Goal: Task Accomplishment & Management: Manage account settings

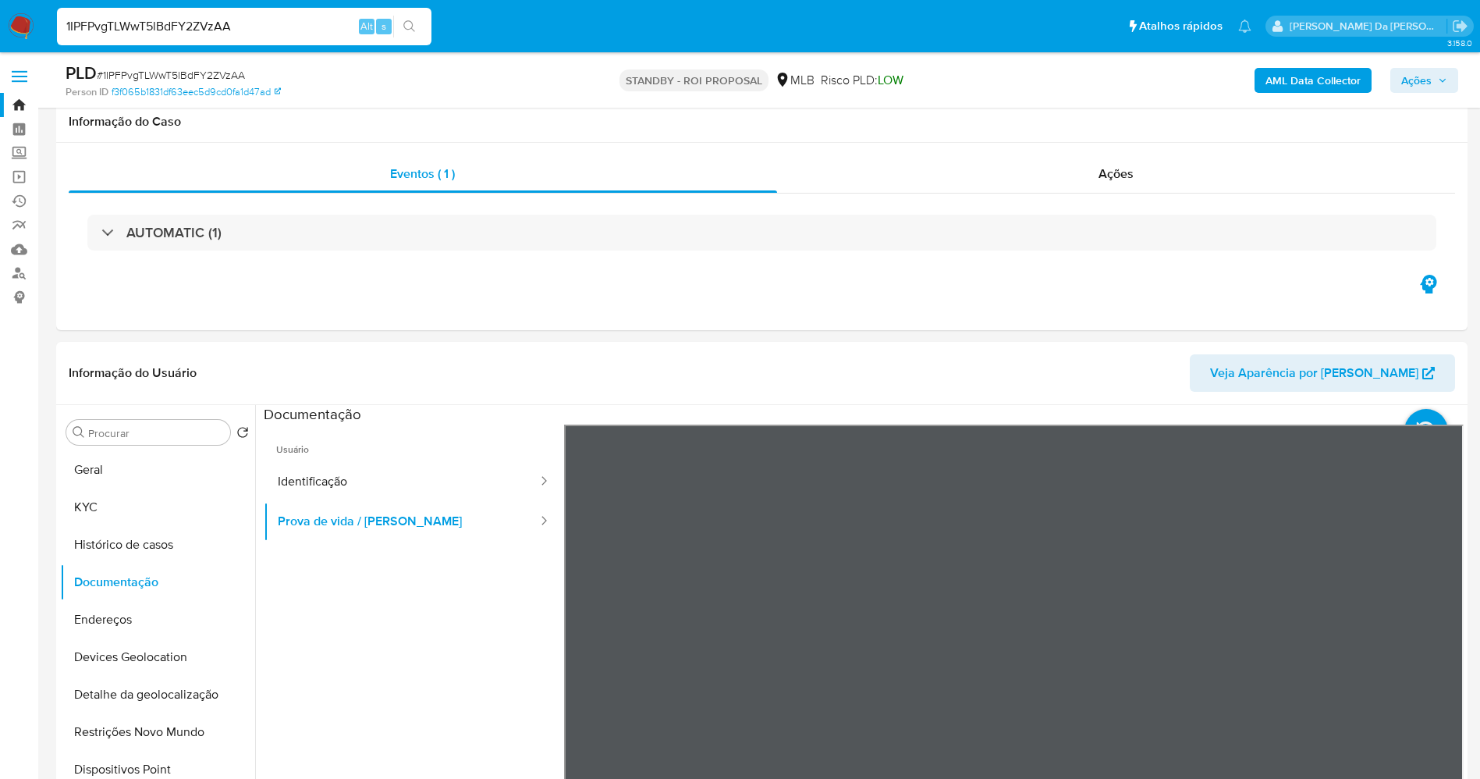
select select "10"
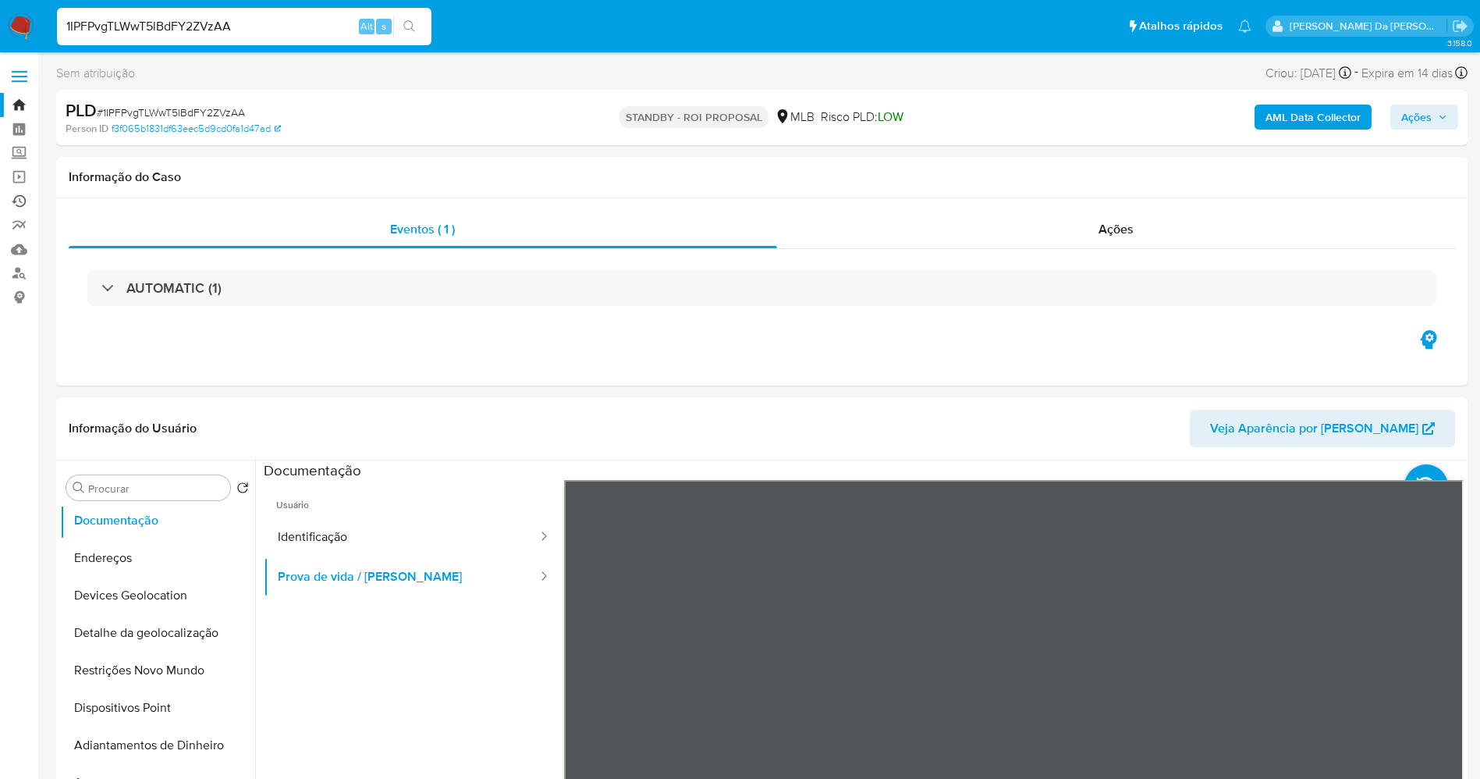
click at [19, 198] on link "Ejecuções automáticas" at bounding box center [93, 201] width 186 height 24
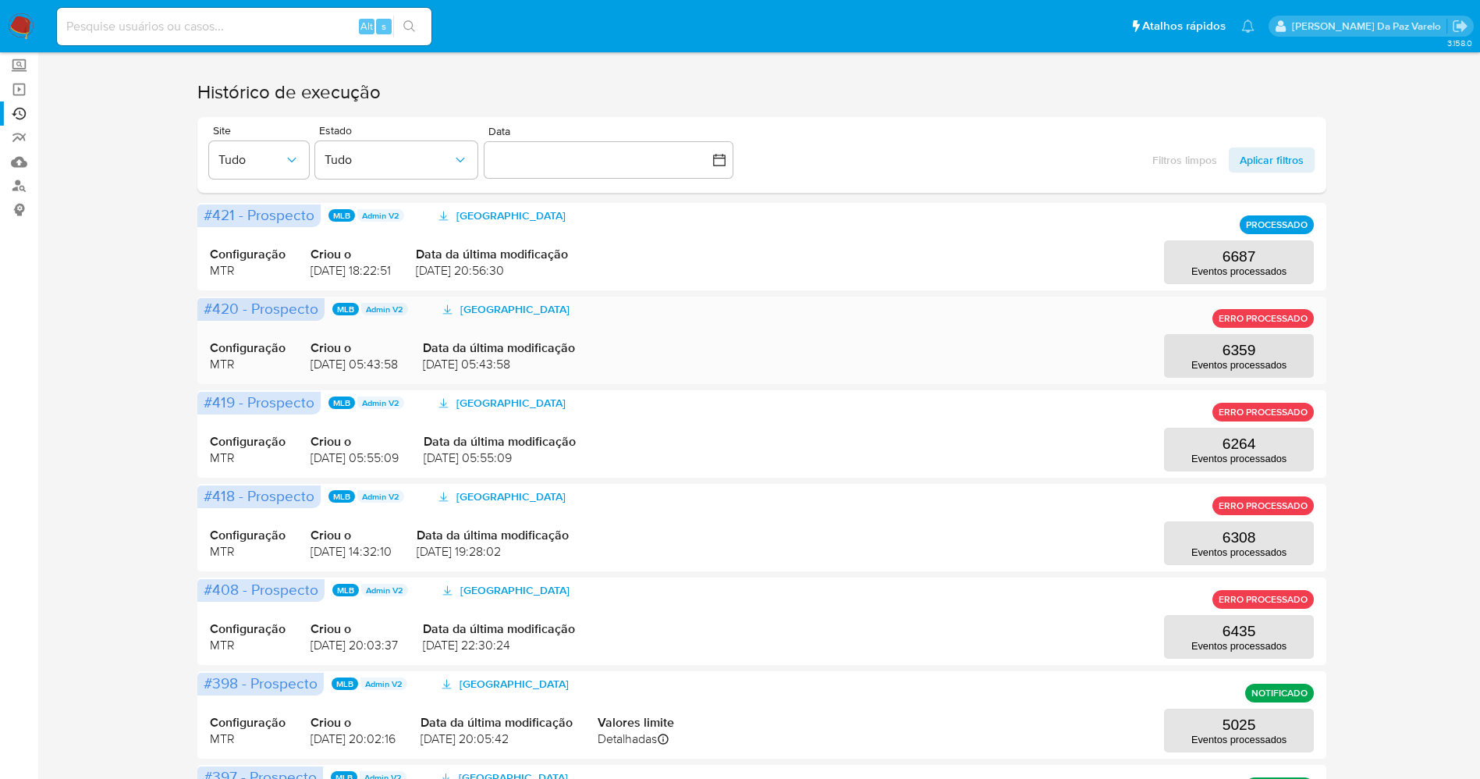
scroll to position [117, 0]
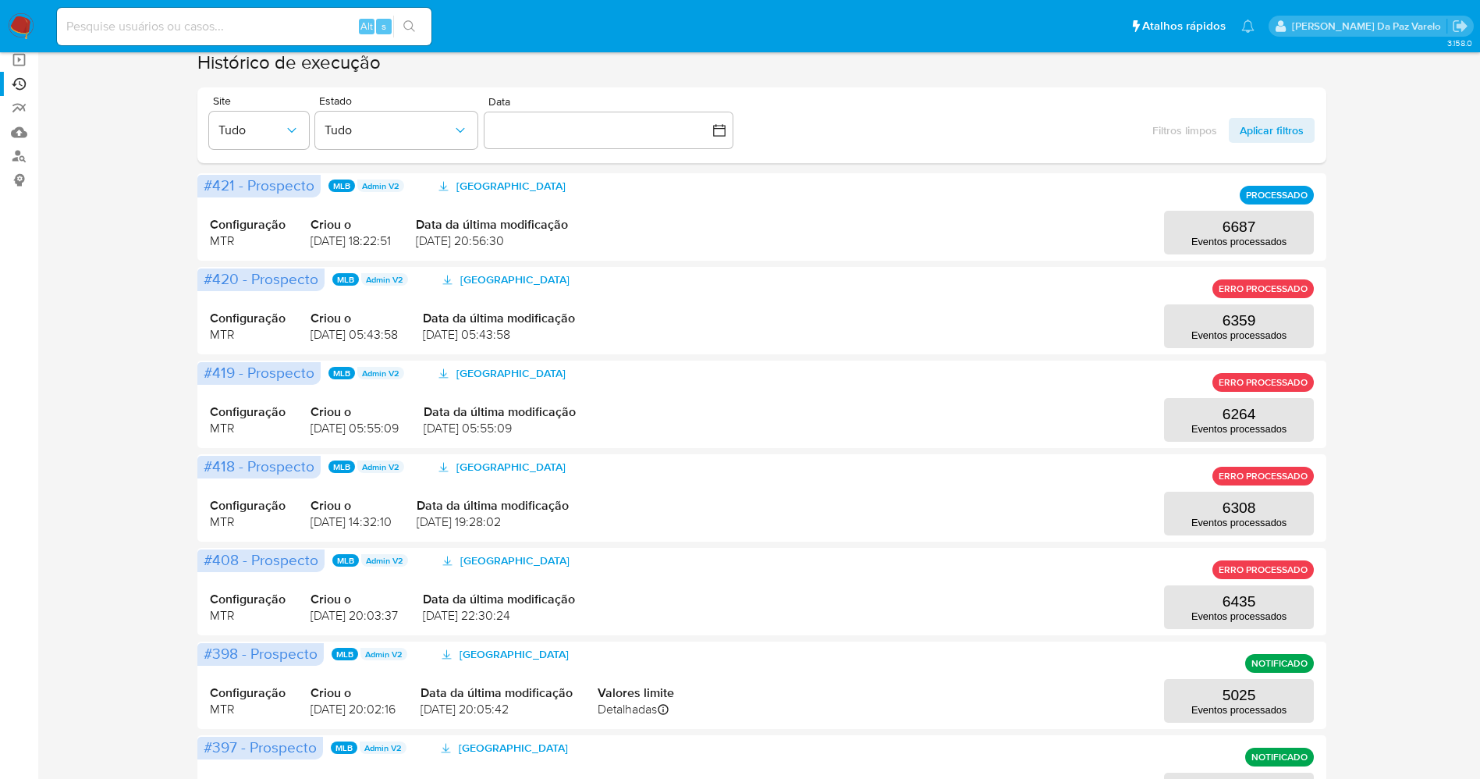
click at [1465, 505] on div "Ejecuções automáticas Não há operações sendo executadas. Histórico de execução …" at bounding box center [761, 555] width 1411 height 1195
click at [289, 18] on input at bounding box center [244, 26] width 374 height 20
paste input "1IPFPvgTLWwT5lBdFY2ZVzAA"
type input "1IPFPvgTLWwT5lBdFY2ZVzAA"
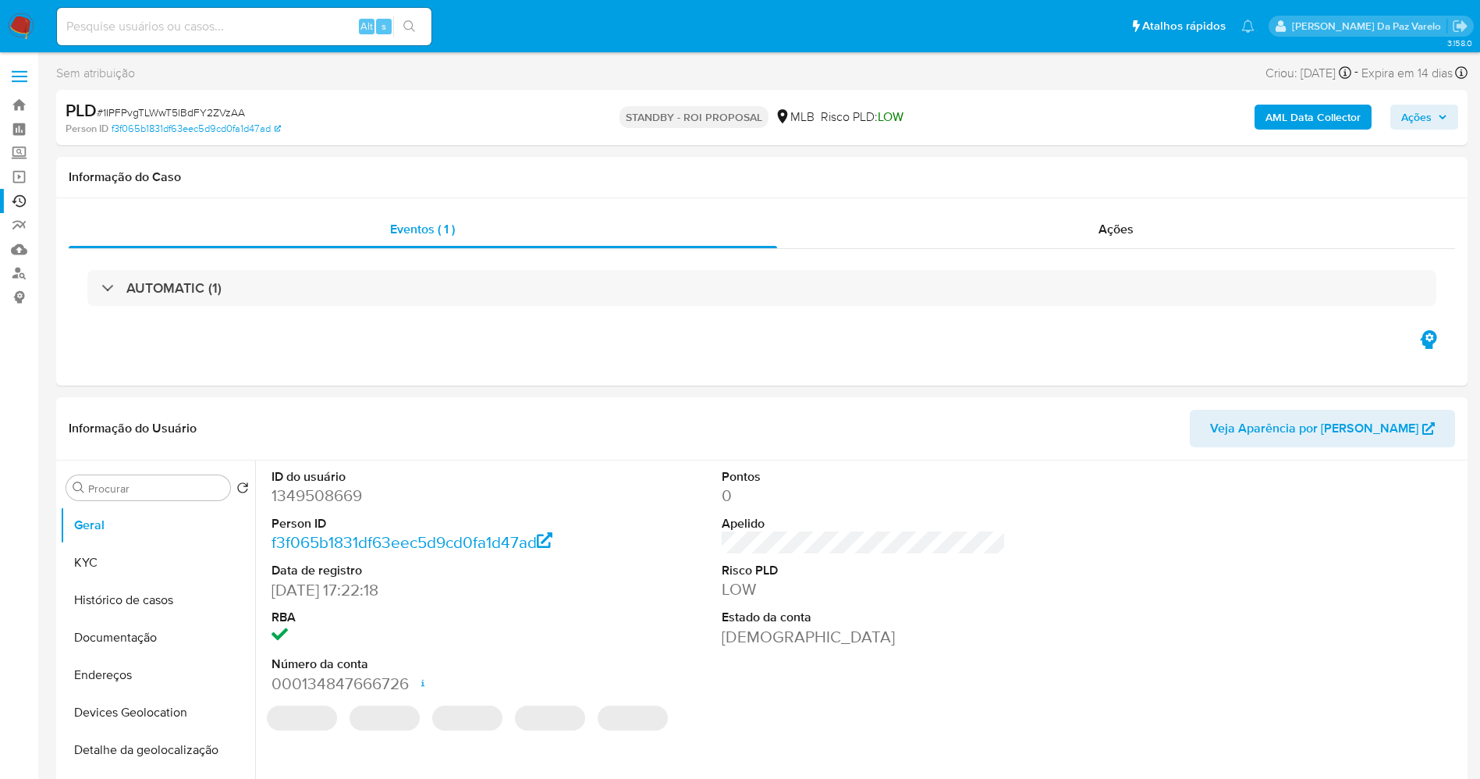
select select "10"
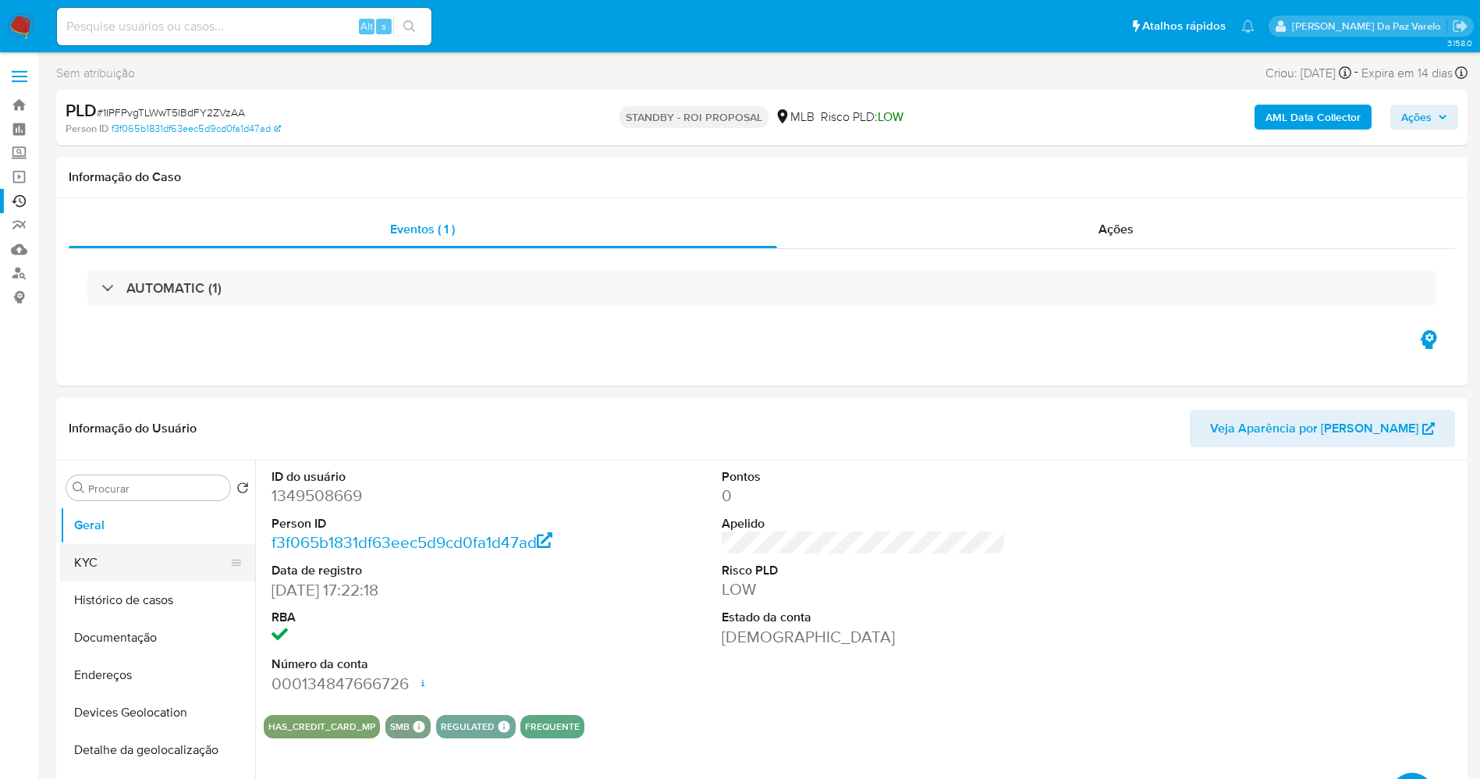
click at [147, 561] on button "KYC" at bounding box center [151, 562] width 183 height 37
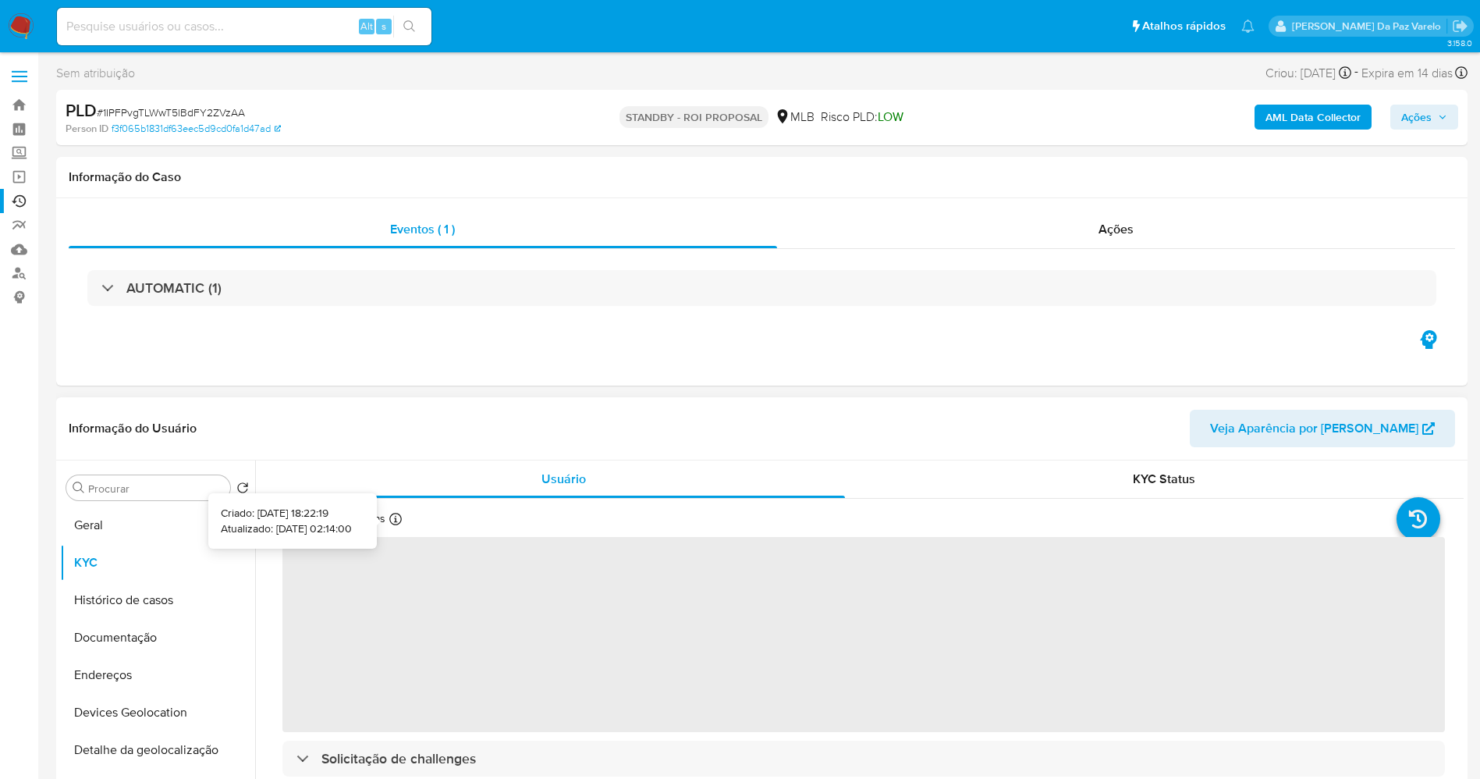
click at [394, 517] on icon at bounding box center [395, 519] width 12 height 12
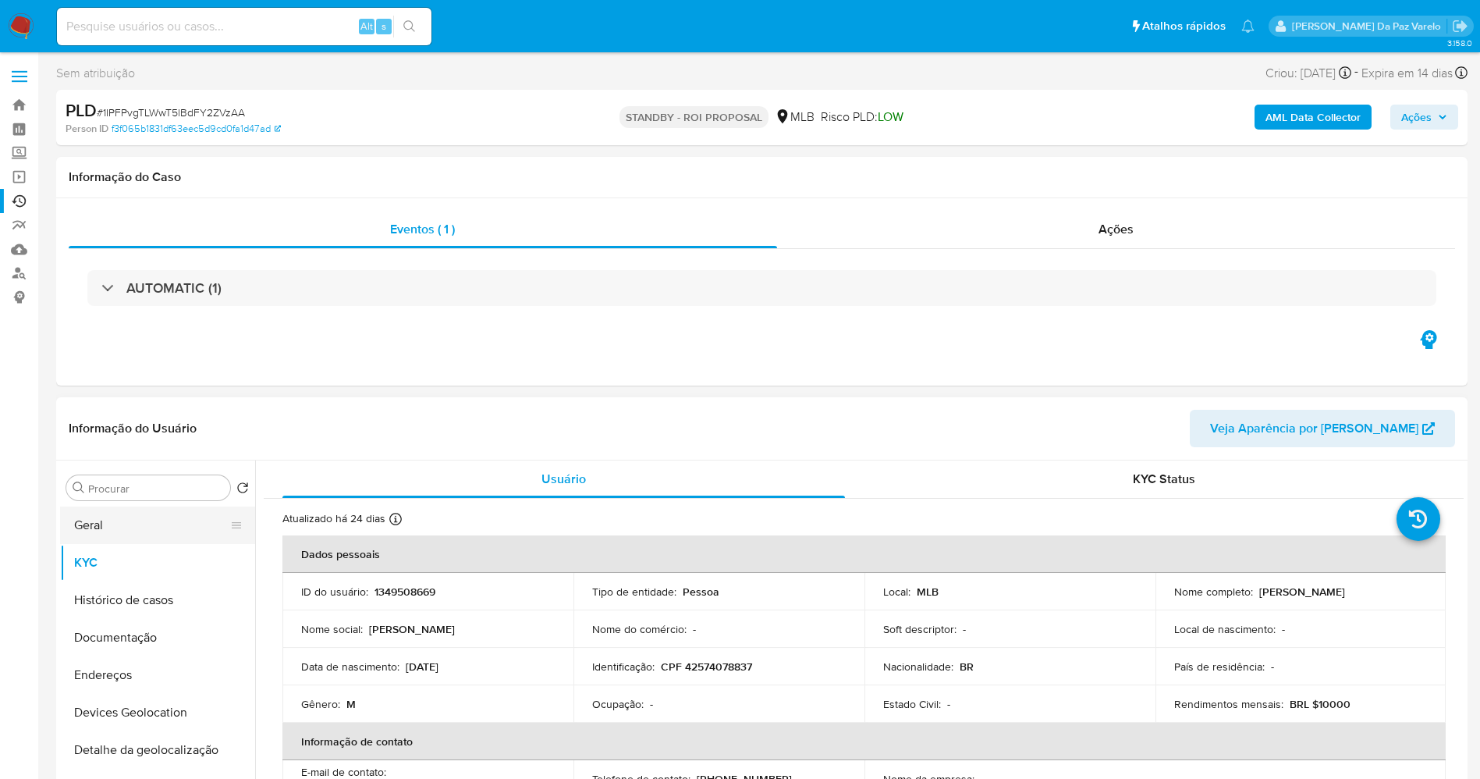
click at [122, 524] on button "Geral" at bounding box center [151, 524] width 183 height 37
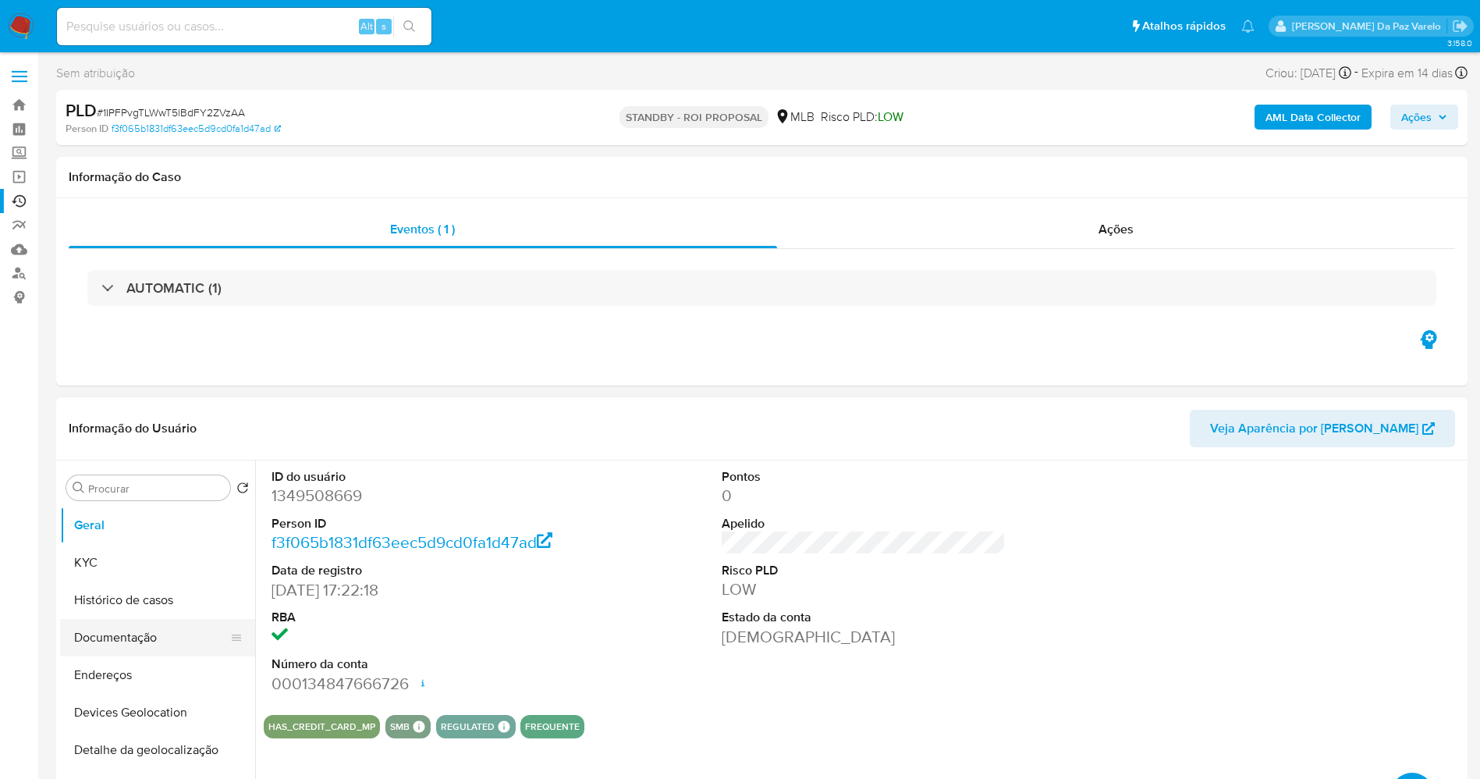
click at [140, 646] on button "Documentação" at bounding box center [151, 637] width 183 height 37
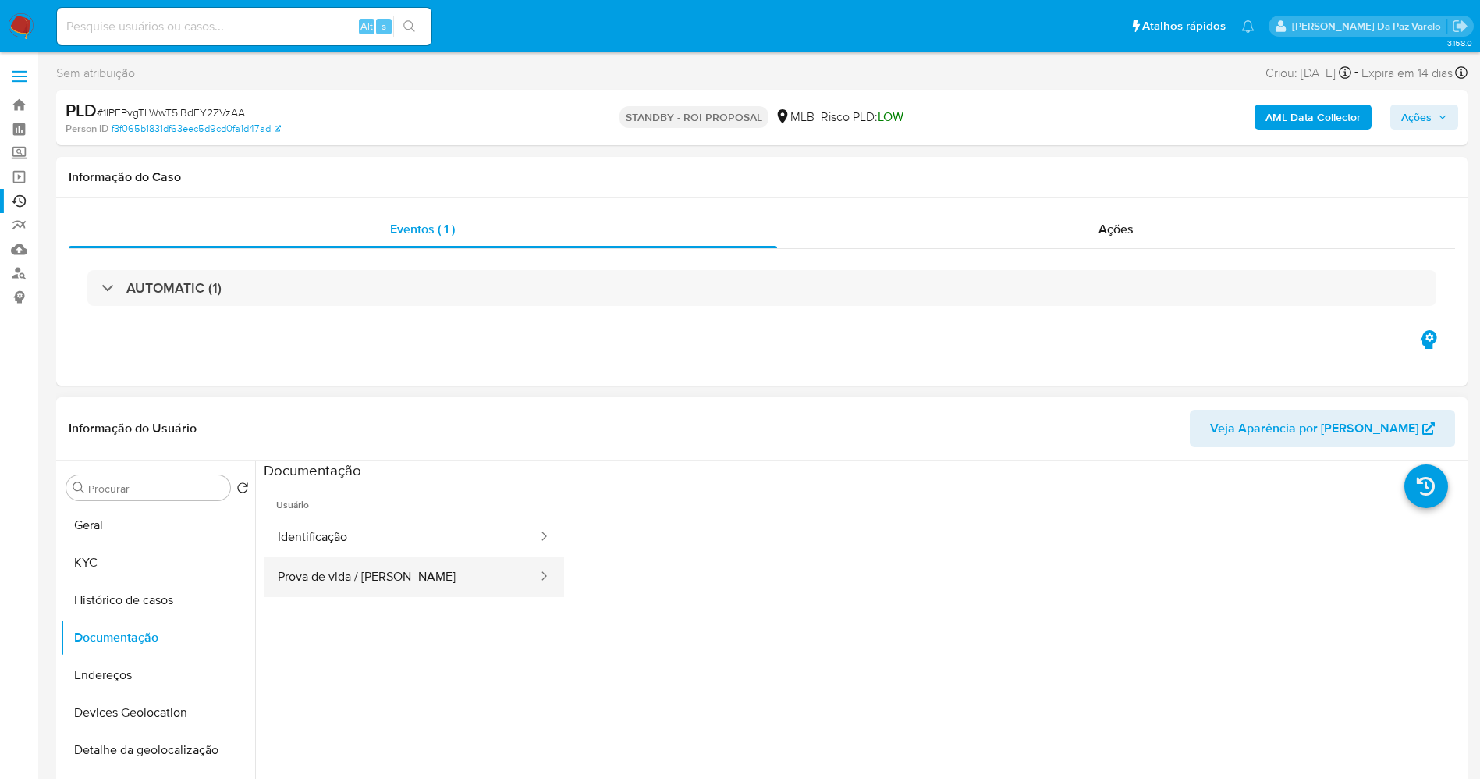
click at [383, 583] on button "Prova de vida / [PERSON_NAME]" at bounding box center [401, 577] width 275 height 40
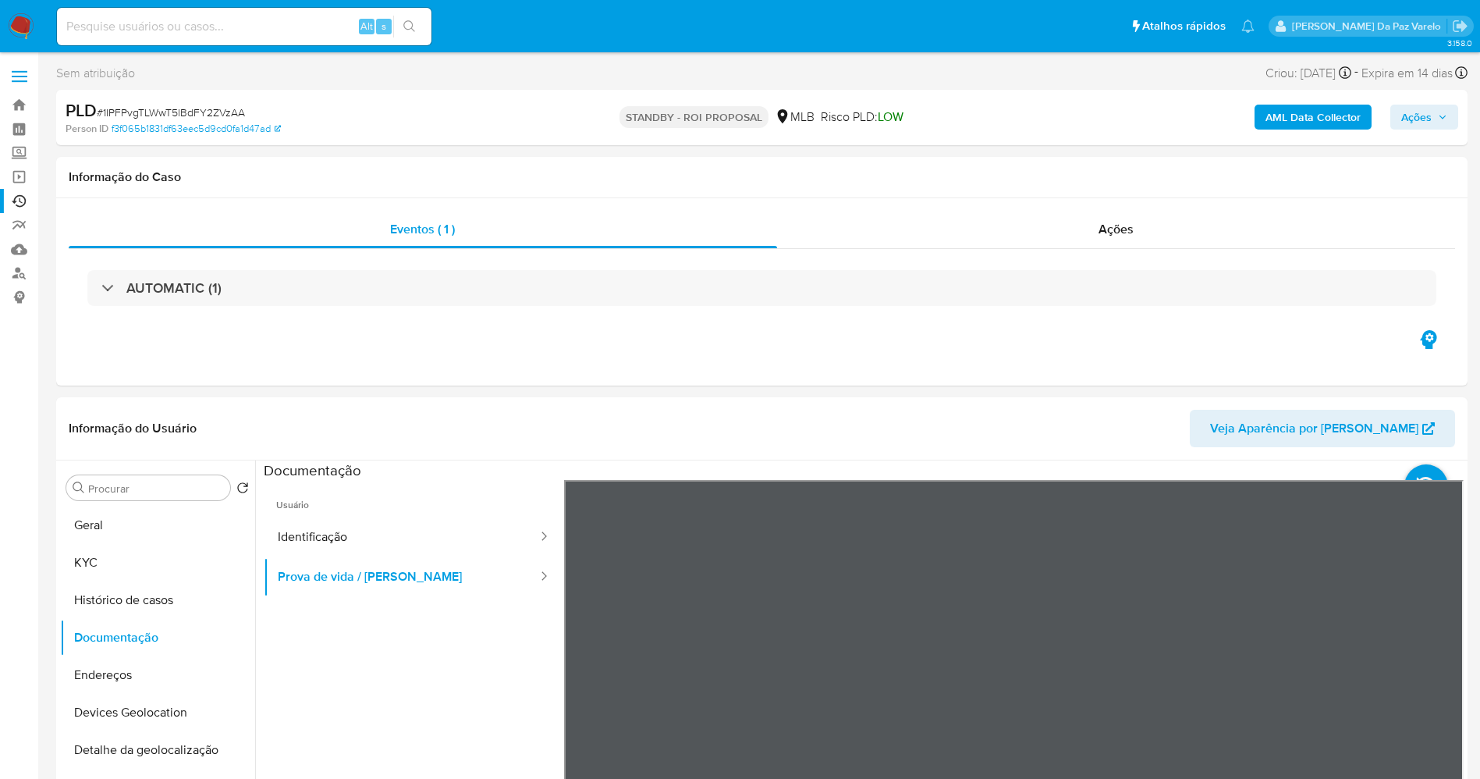
click at [331, 38] on div "Alt s" at bounding box center [244, 26] width 374 height 37
click at [331, 24] on input at bounding box center [244, 26] width 374 height 20
paste input "cwQHVpr6ZbZasqn7SZ9yCp4b"
type input "cwQHVpr6ZbZasqn7SZ9yCp4b"
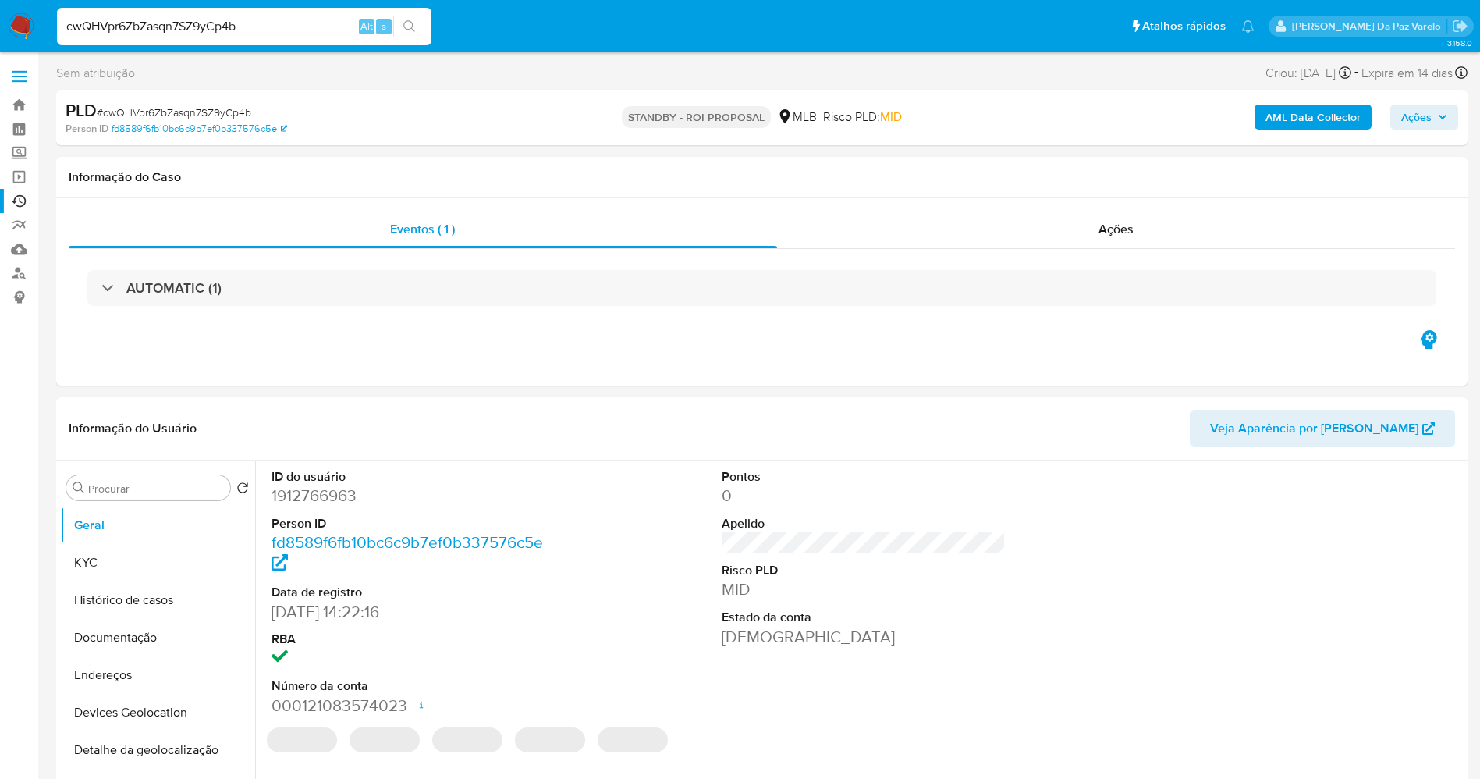
select select "10"
click at [339, 20] on input "cwQHVpr6ZbZasqn7SZ9yCp4b" at bounding box center [244, 26] width 374 height 20
paste input "ddnZOLdM21Wbm8NB9v7JHTRD"
type input "ddnZOLdM21Wbm8NB9v7JHTRD"
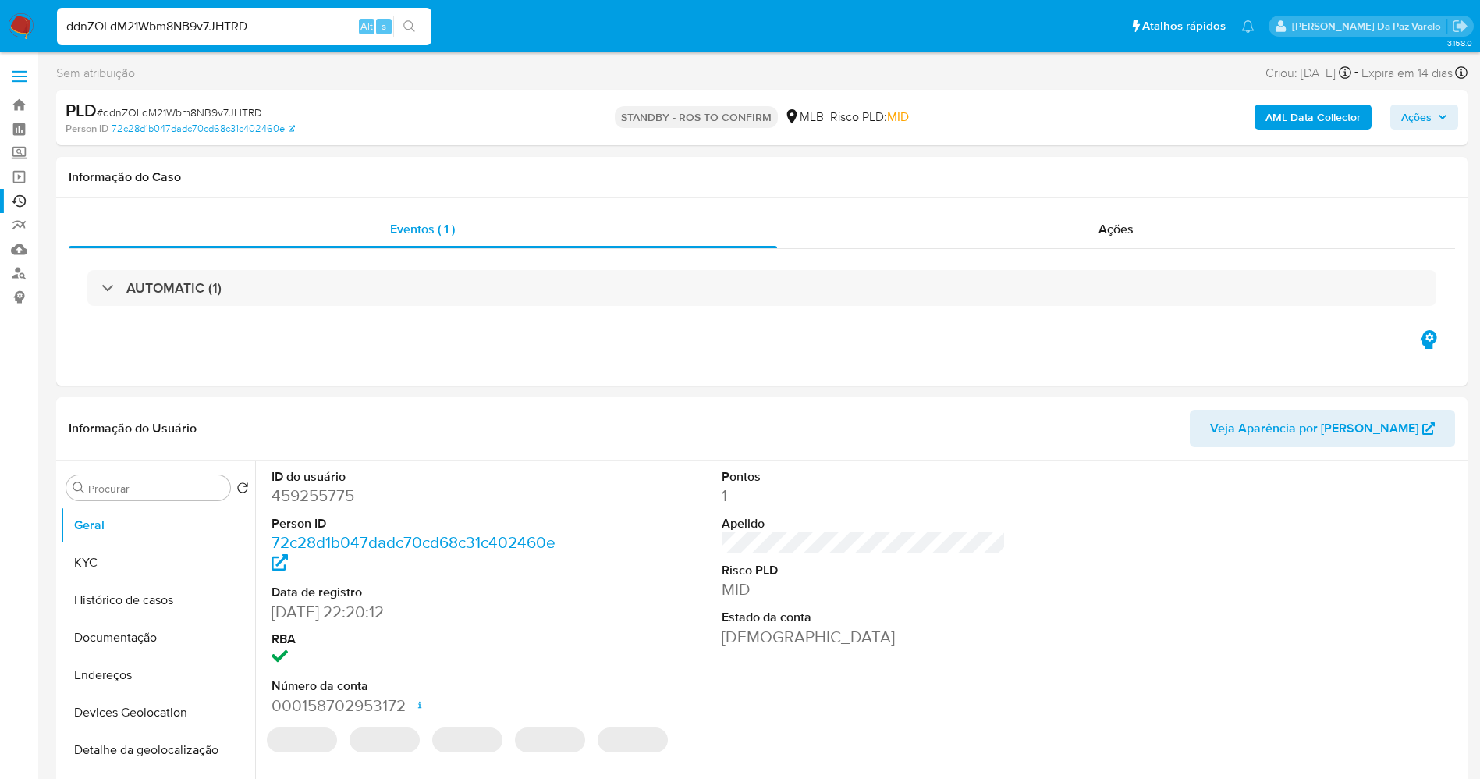
select select "10"
click at [320, 35] on input "ddnZOLdM21Wbm8NB9v7JHTRD" at bounding box center [244, 26] width 374 height 20
click at [225, 116] on span "# ddnZOLdM21Wbm8NB9v7JHTRD" at bounding box center [179, 113] width 165 height 16
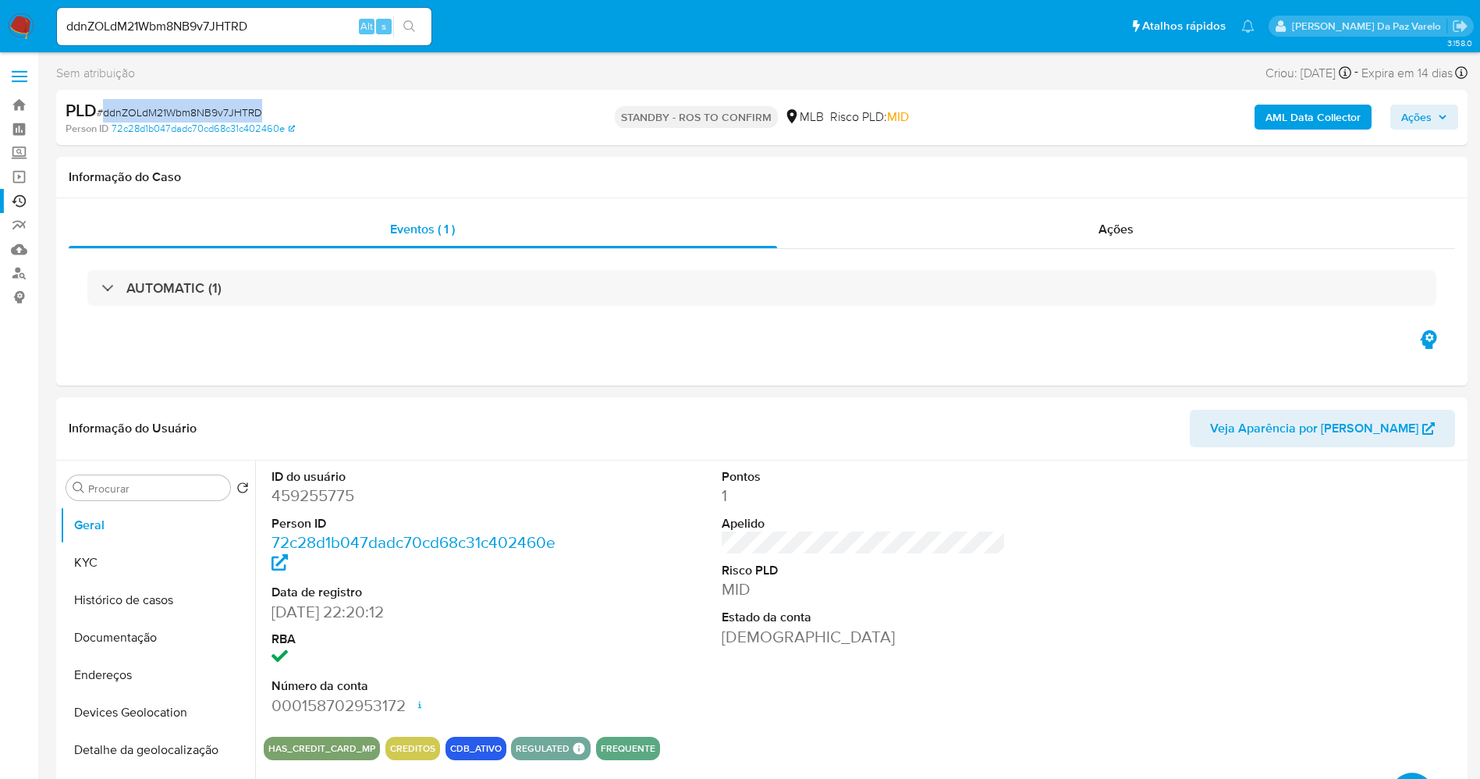
click at [225, 116] on span "# ddnZOLdM21Wbm8NB9v7JHTRD" at bounding box center [179, 113] width 165 height 16
copy span "ddnZOLdM21Wbm8NB9v7JHTRD"
click at [18, 7] on nav "Pausado Ver notificaciones ddnZOLdM21Wbm8NB9v7JHTRD Alt s Atalhos rápidos Presi…" at bounding box center [740, 26] width 1480 height 52
click at [24, 26] on img at bounding box center [21, 26] width 27 height 27
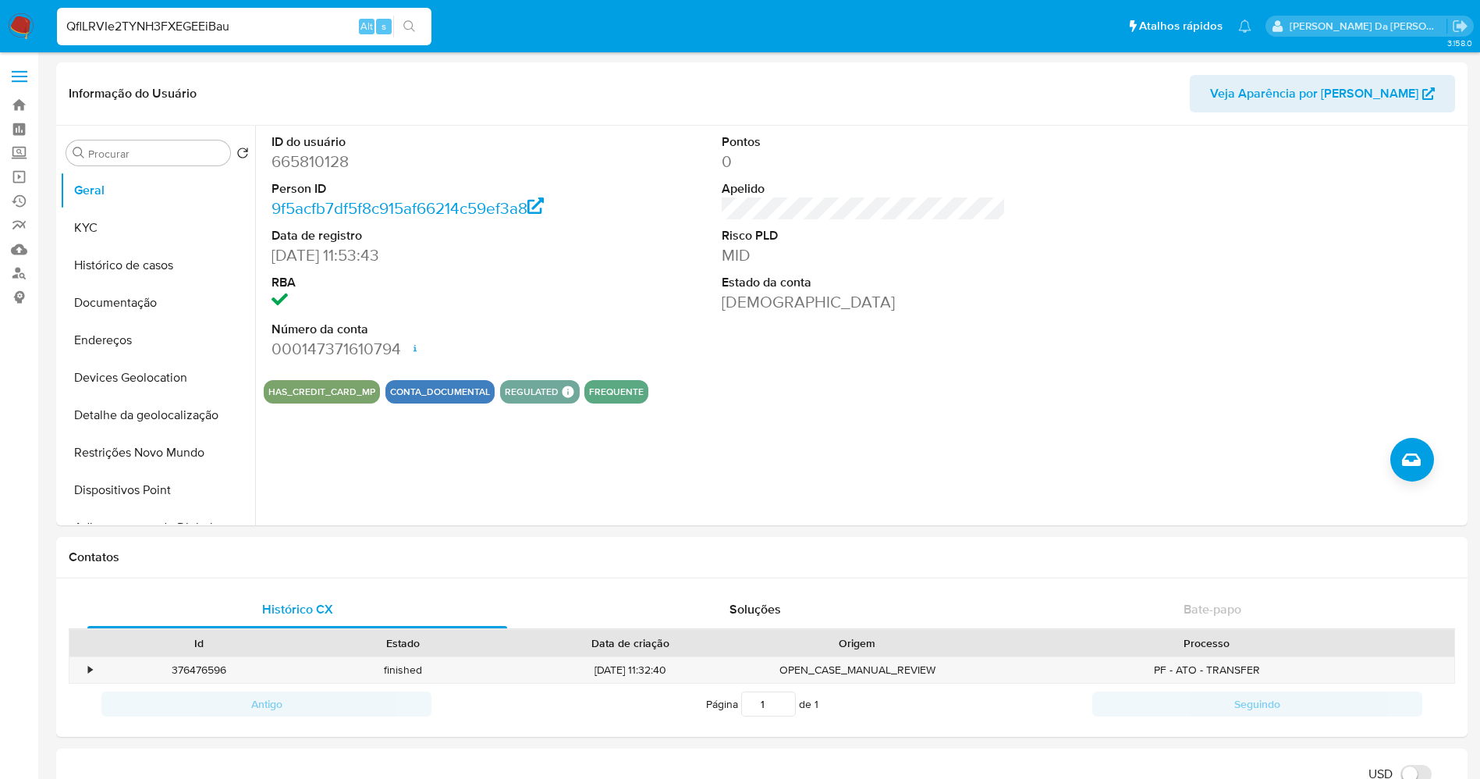
scroll to position [1170, 0]
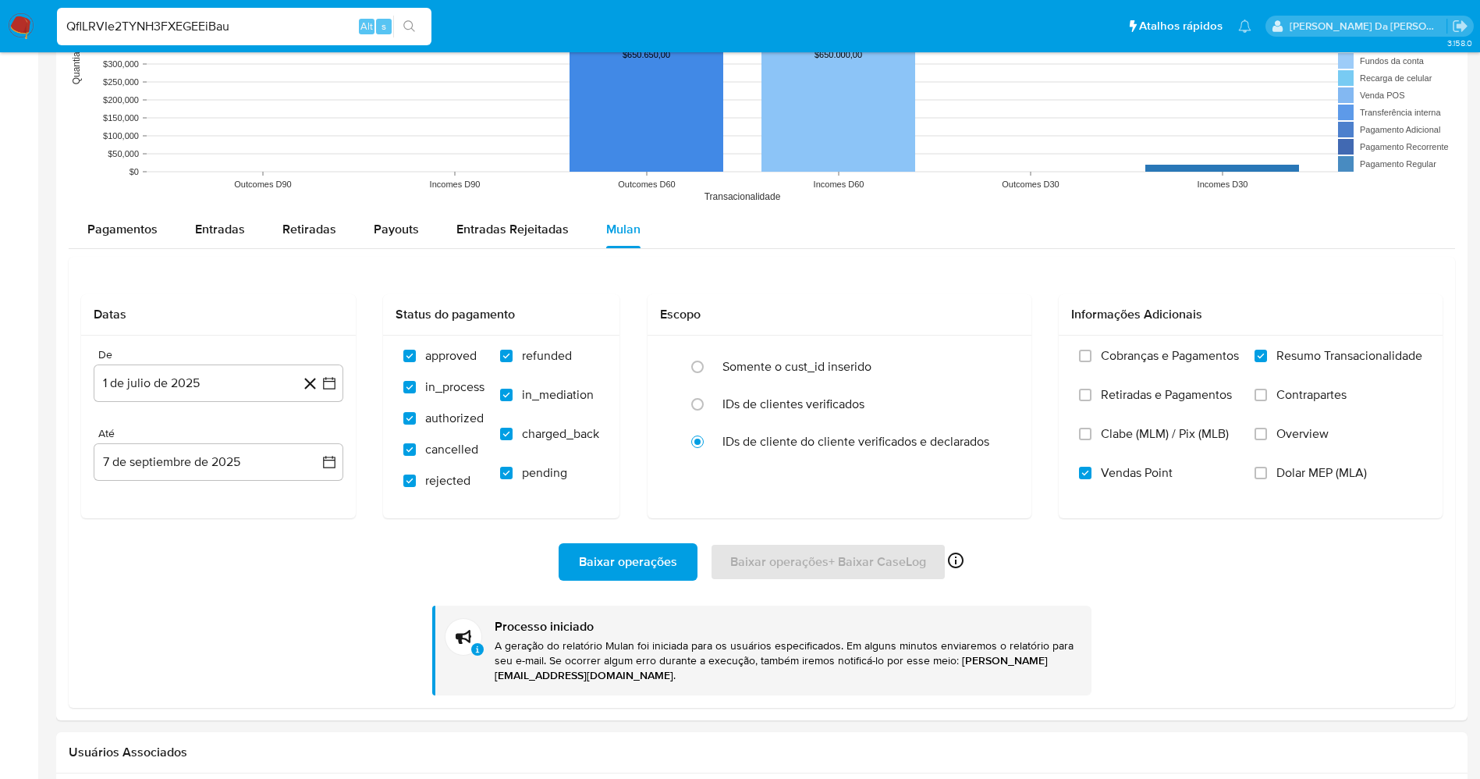
type input "QflLRVIe2TYNH3FXEGEEiBau"
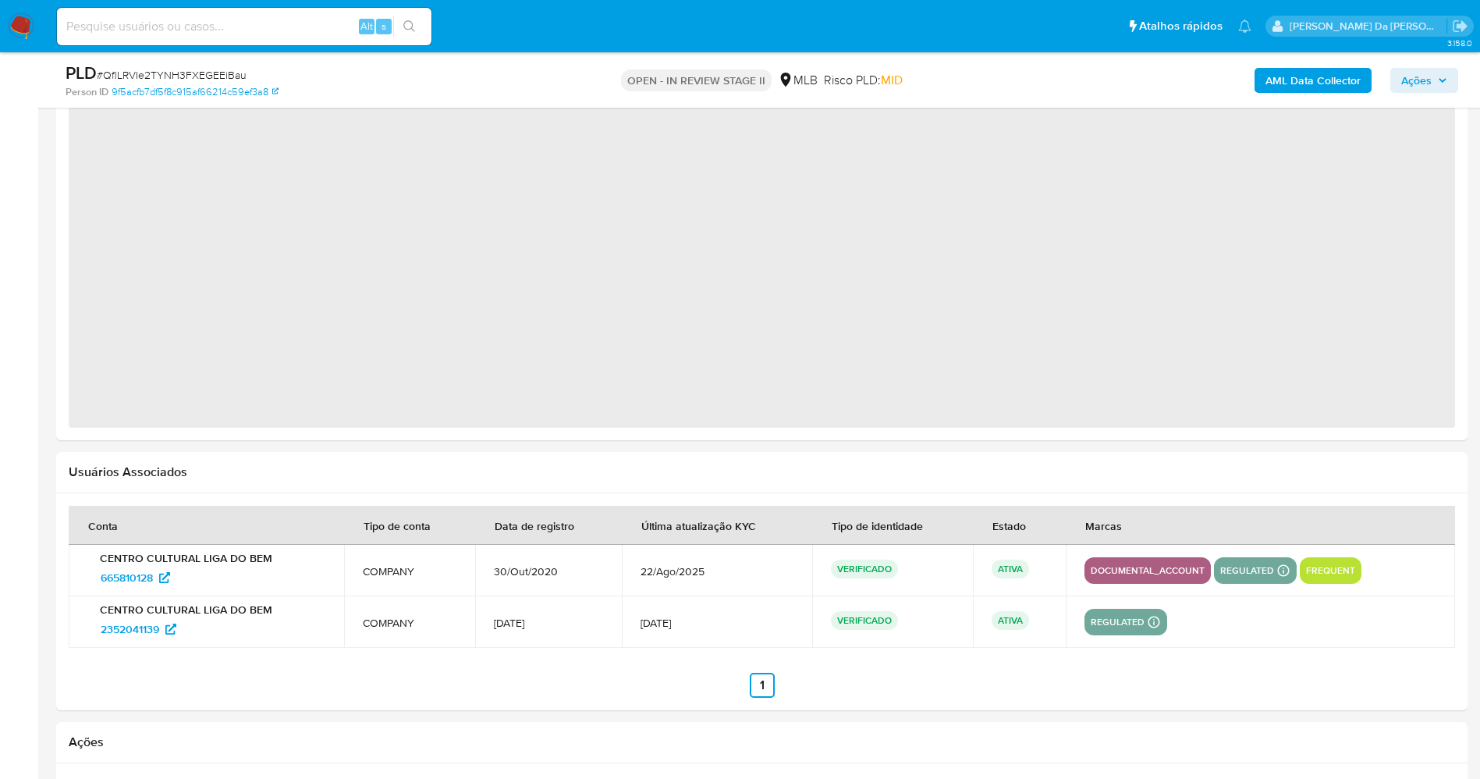
scroll to position [1521, 0]
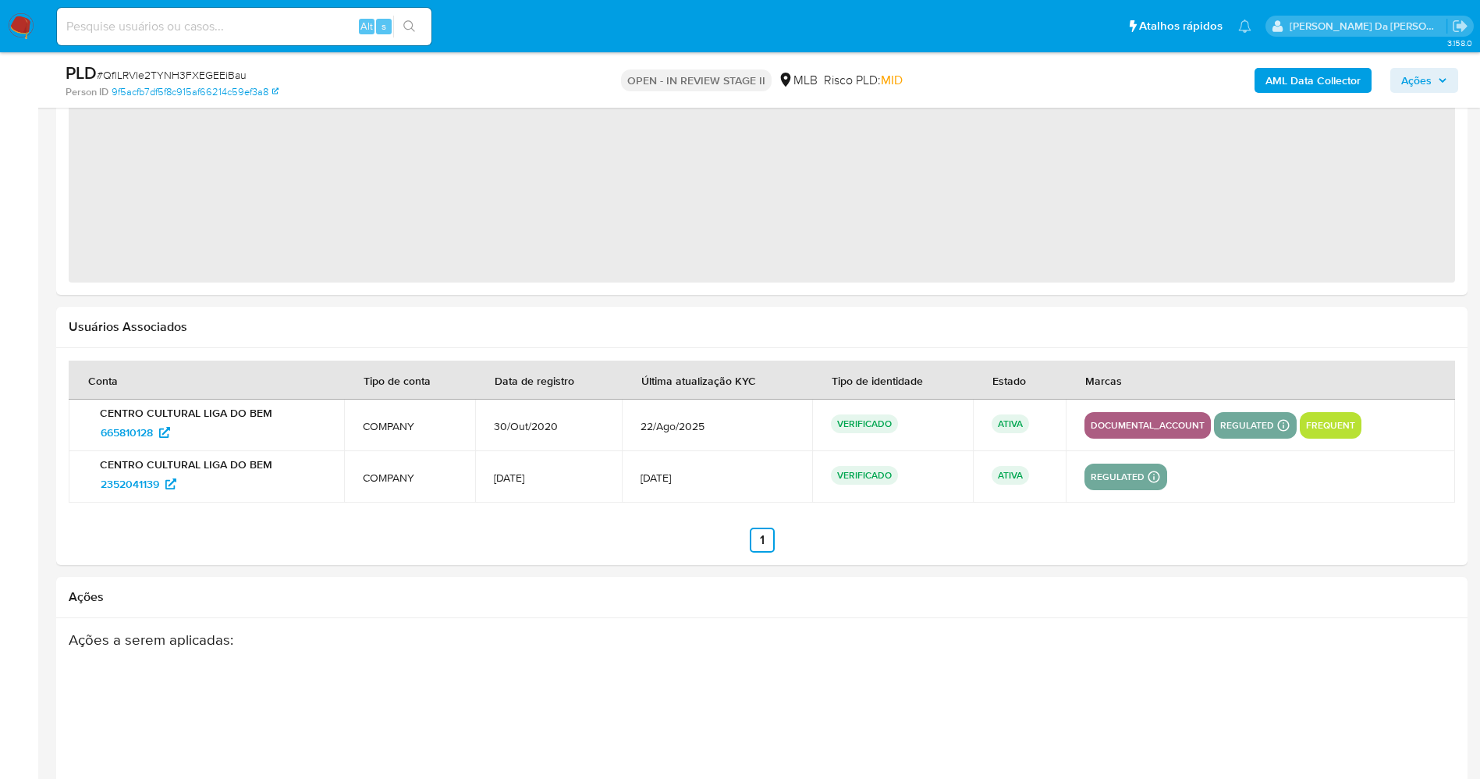
select select "10"
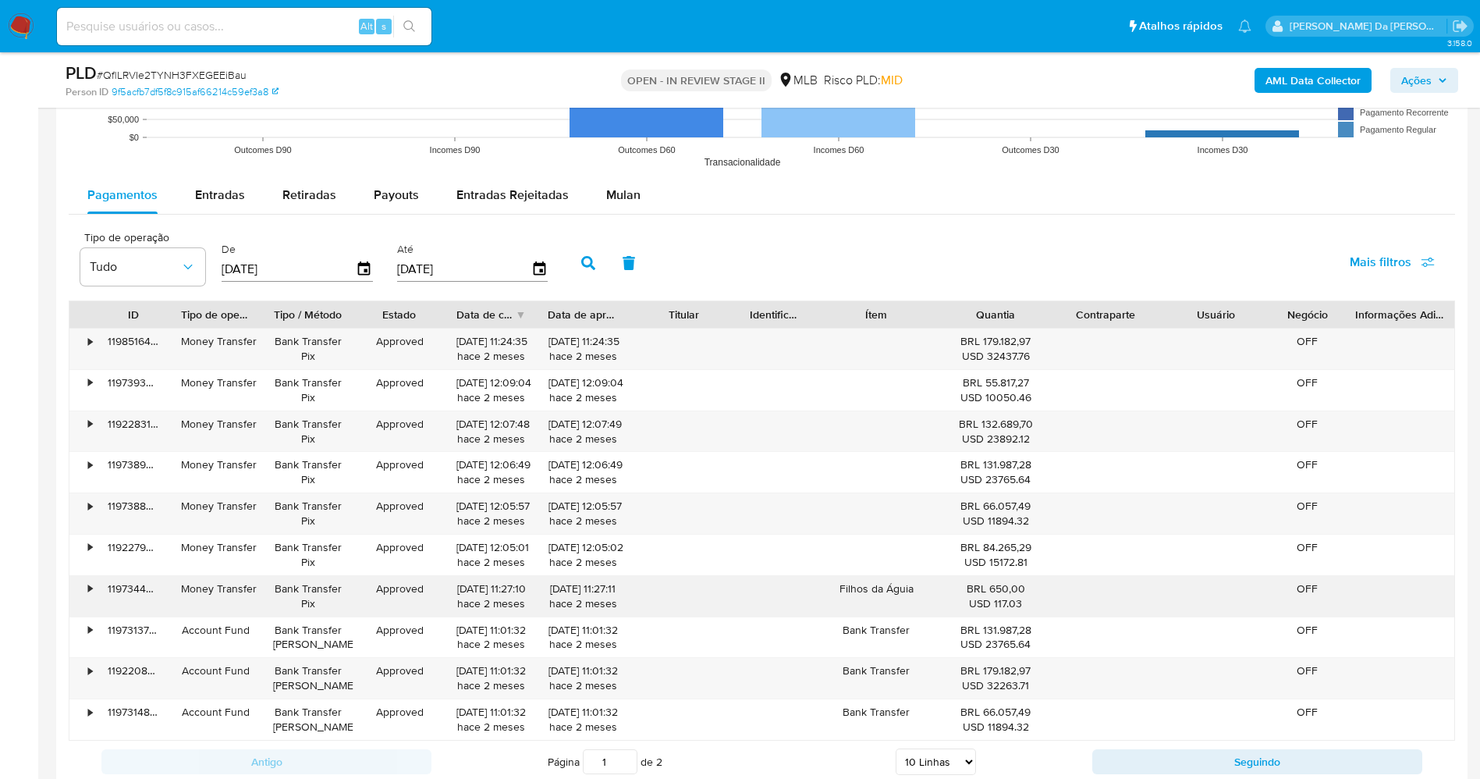
scroll to position [1638, 0]
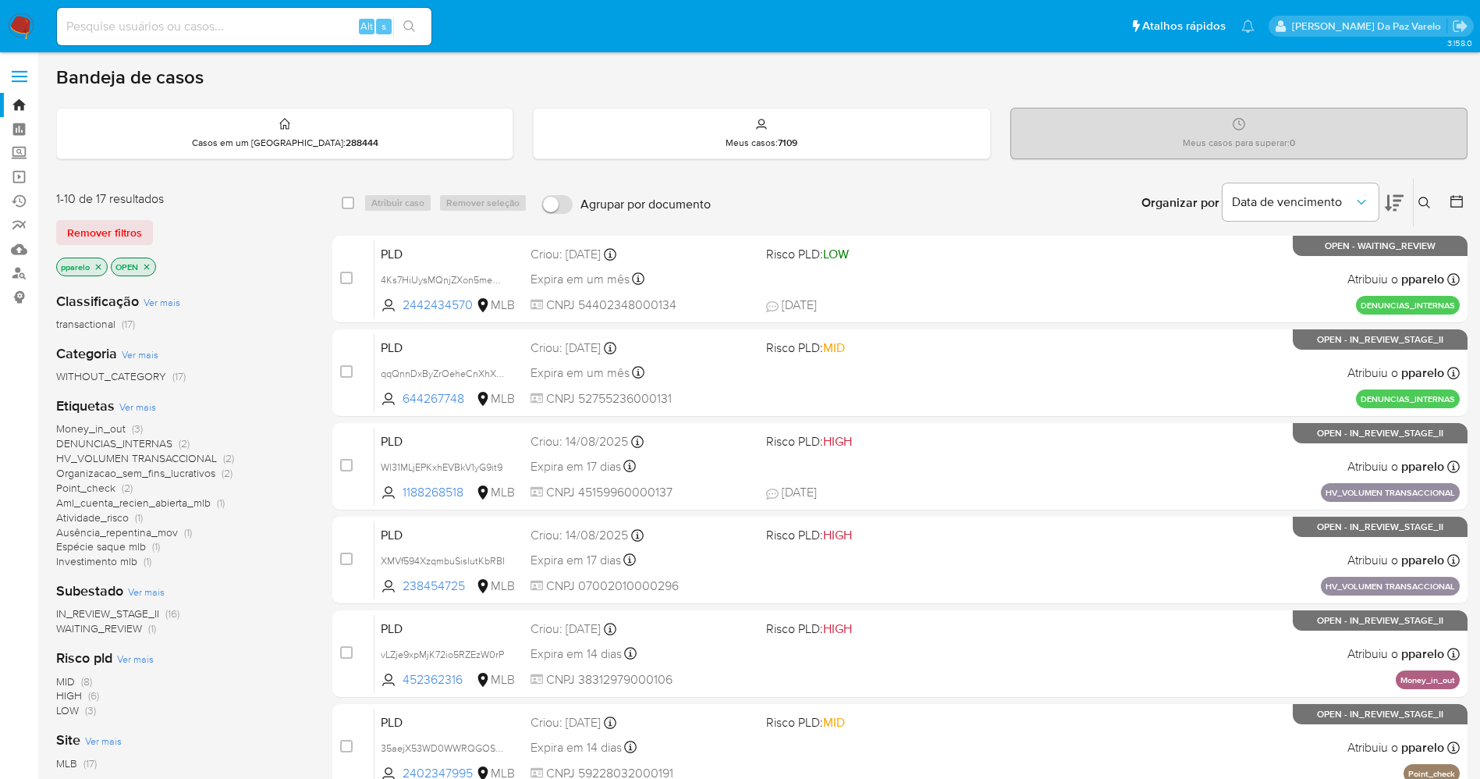
click at [1429, 190] on div "Insira a ID do usuário ou caso Procurar Remover filtros" at bounding box center [1426, 203] width 27 height 48
click at [1422, 204] on icon at bounding box center [1424, 203] width 12 height 12
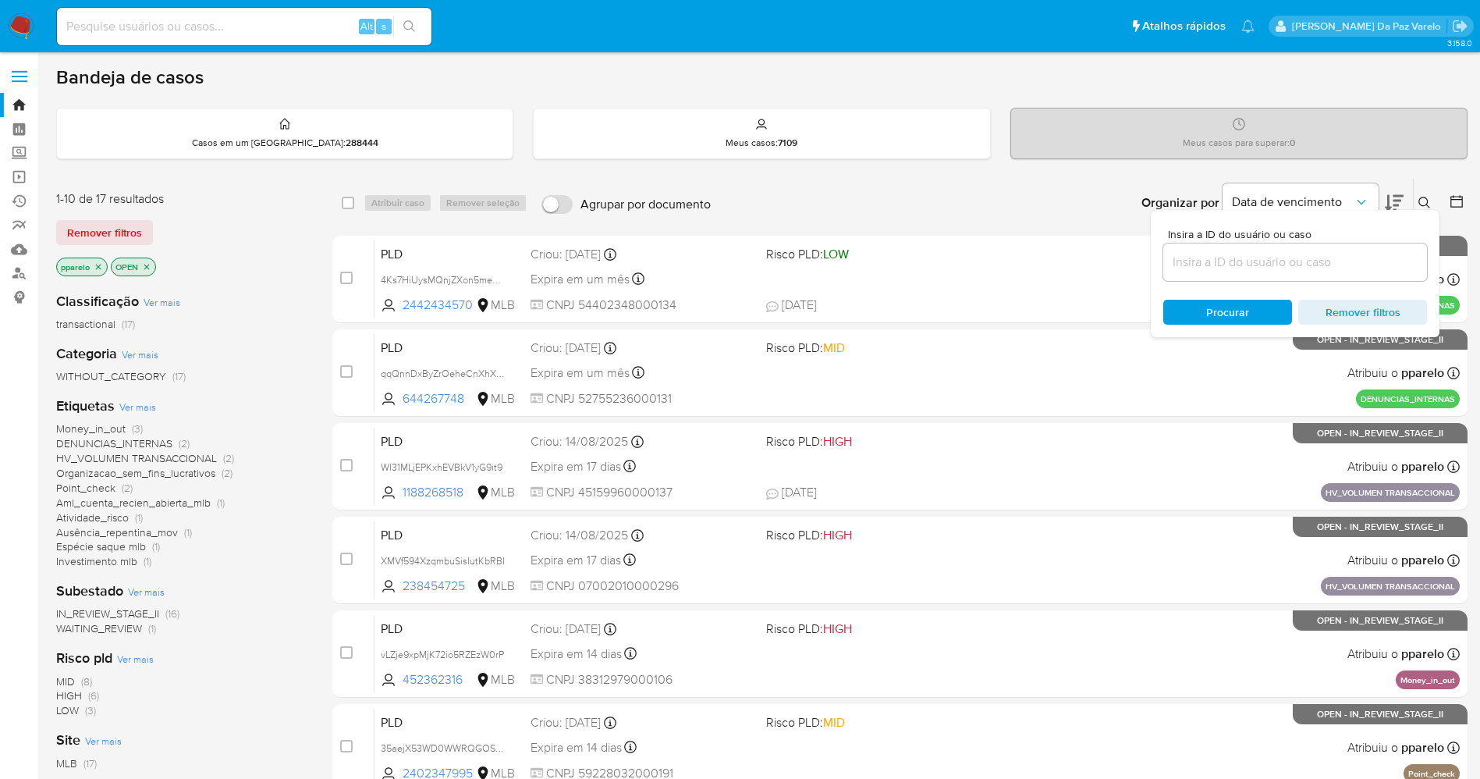
click at [1287, 267] on input at bounding box center [1295, 262] width 264 height 20
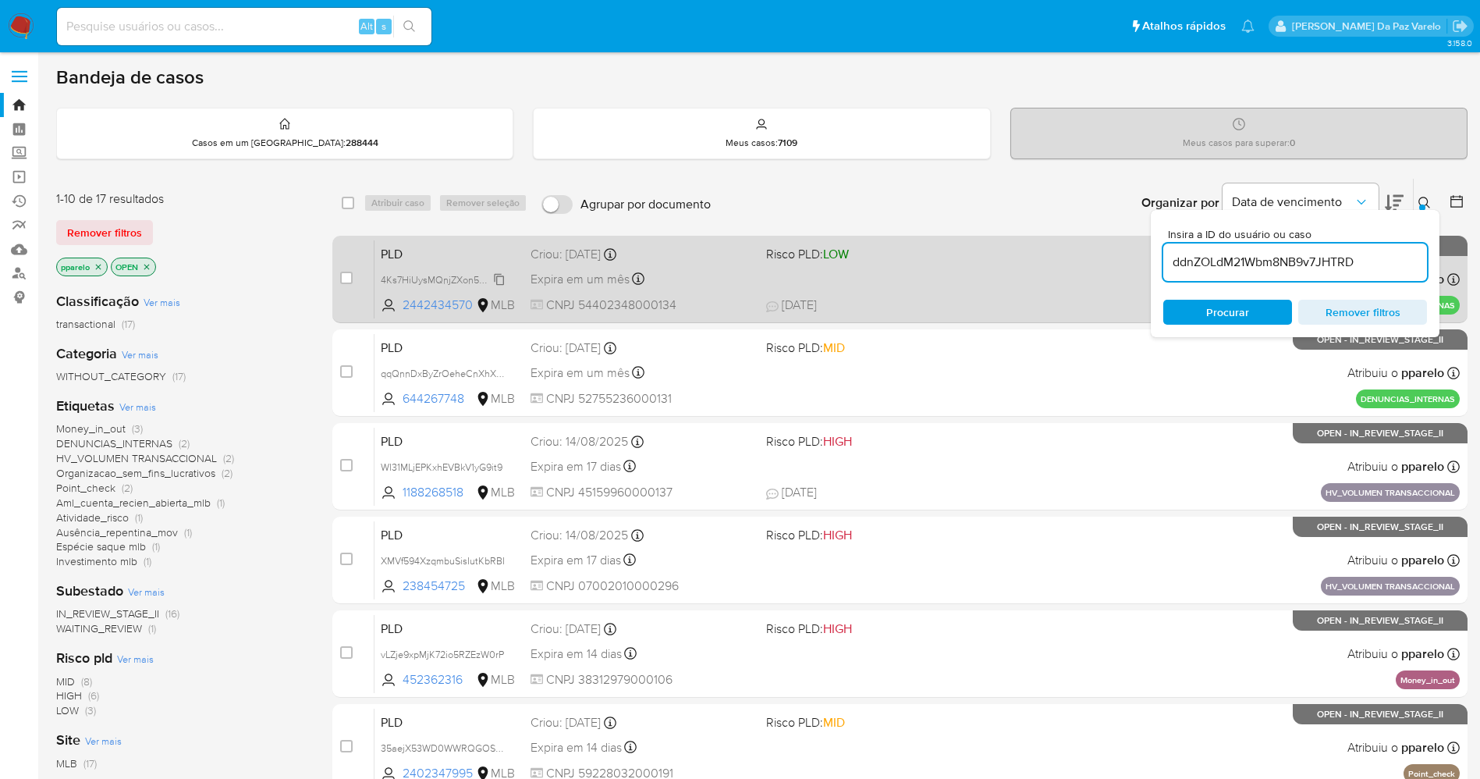
type input "ddnZOLdM21Wbm8NB9v7JHTRD"
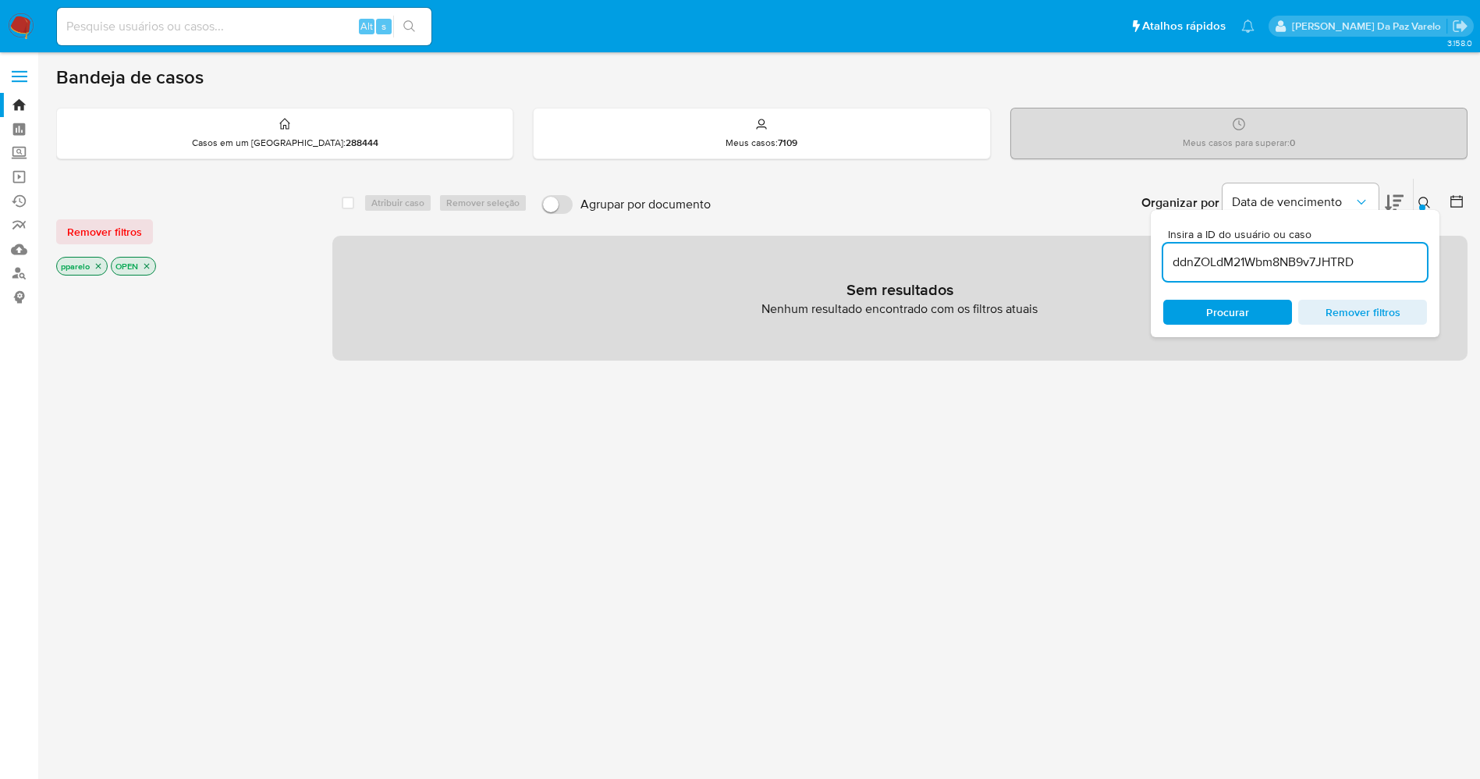
click at [99, 264] on icon "close-filter" at bounding box center [98, 265] width 9 height 9
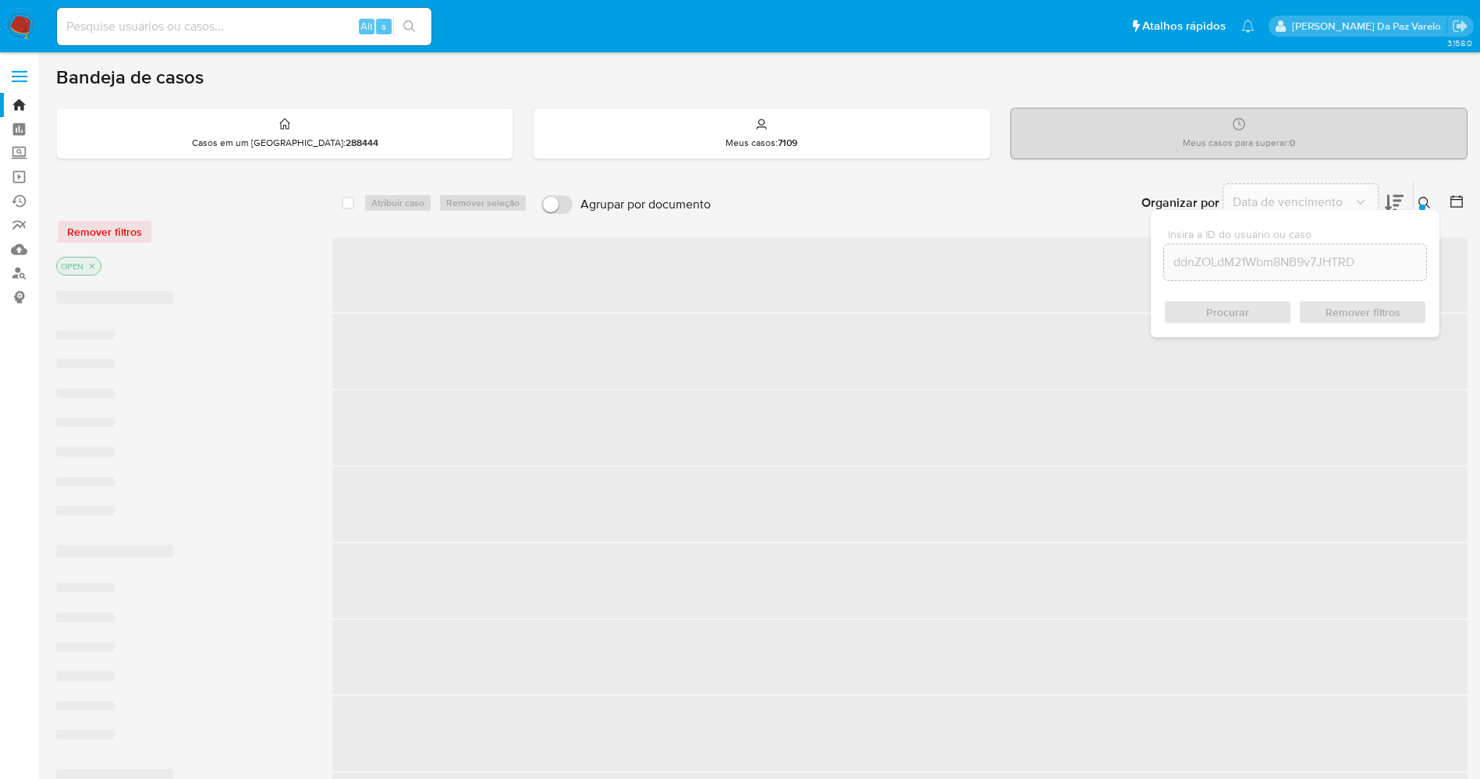
click at [99, 264] on p "OPEN" at bounding box center [79, 265] width 44 height 17
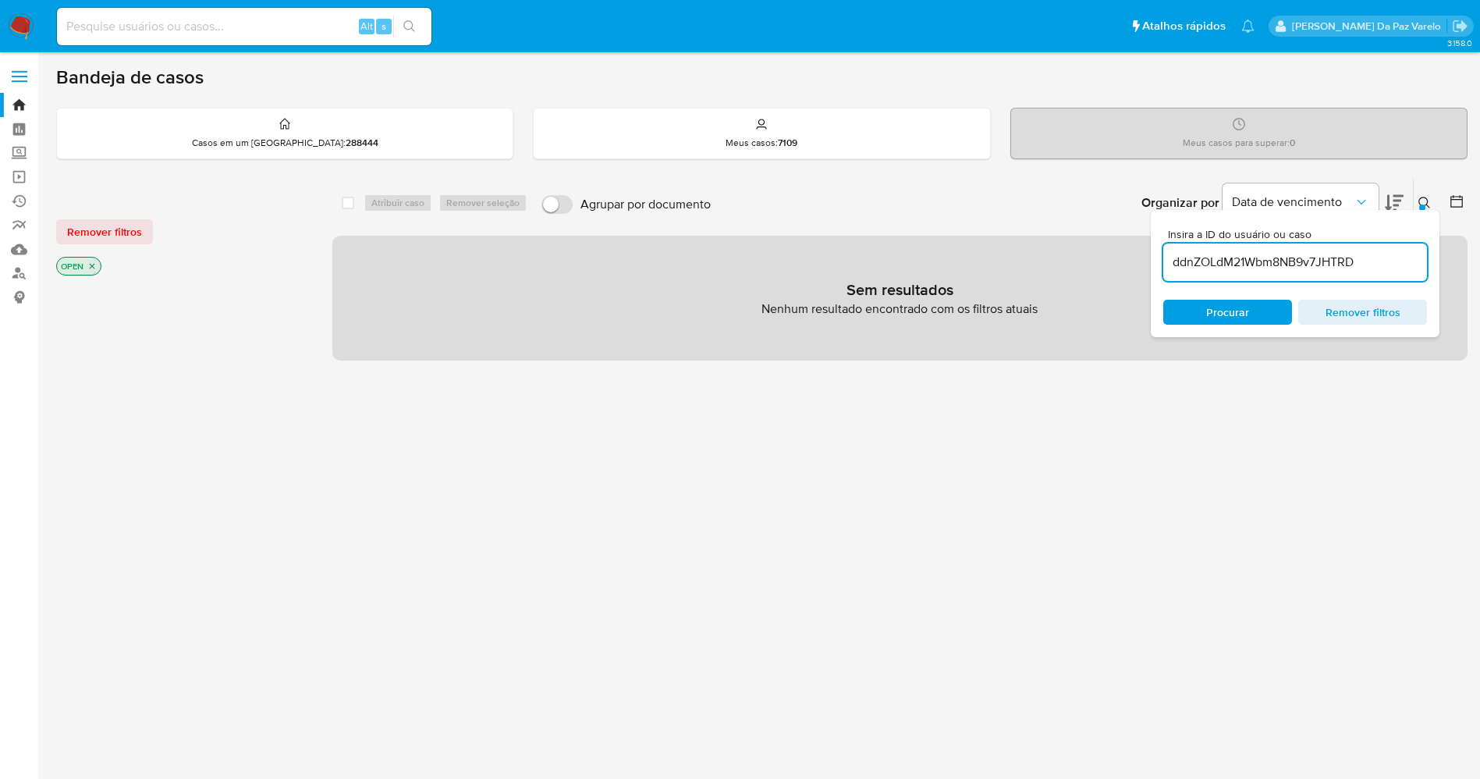
click at [94, 265] on icon "close-filter" at bounding box center [91, 265] width 9 height 9
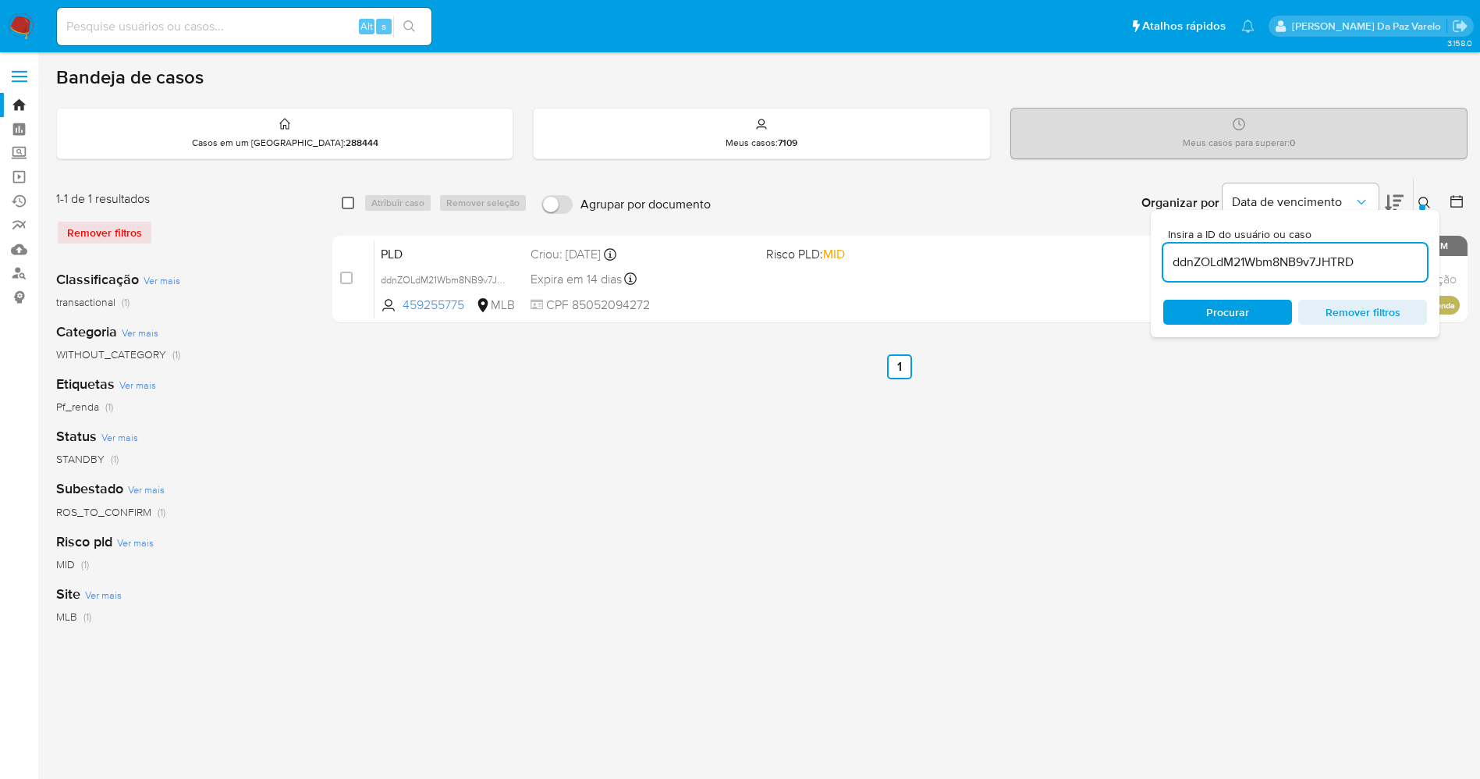
click at [344, 206] on input "checkbox" at bounding box center [348, 203] width 12 height 12
checkbox input "true"
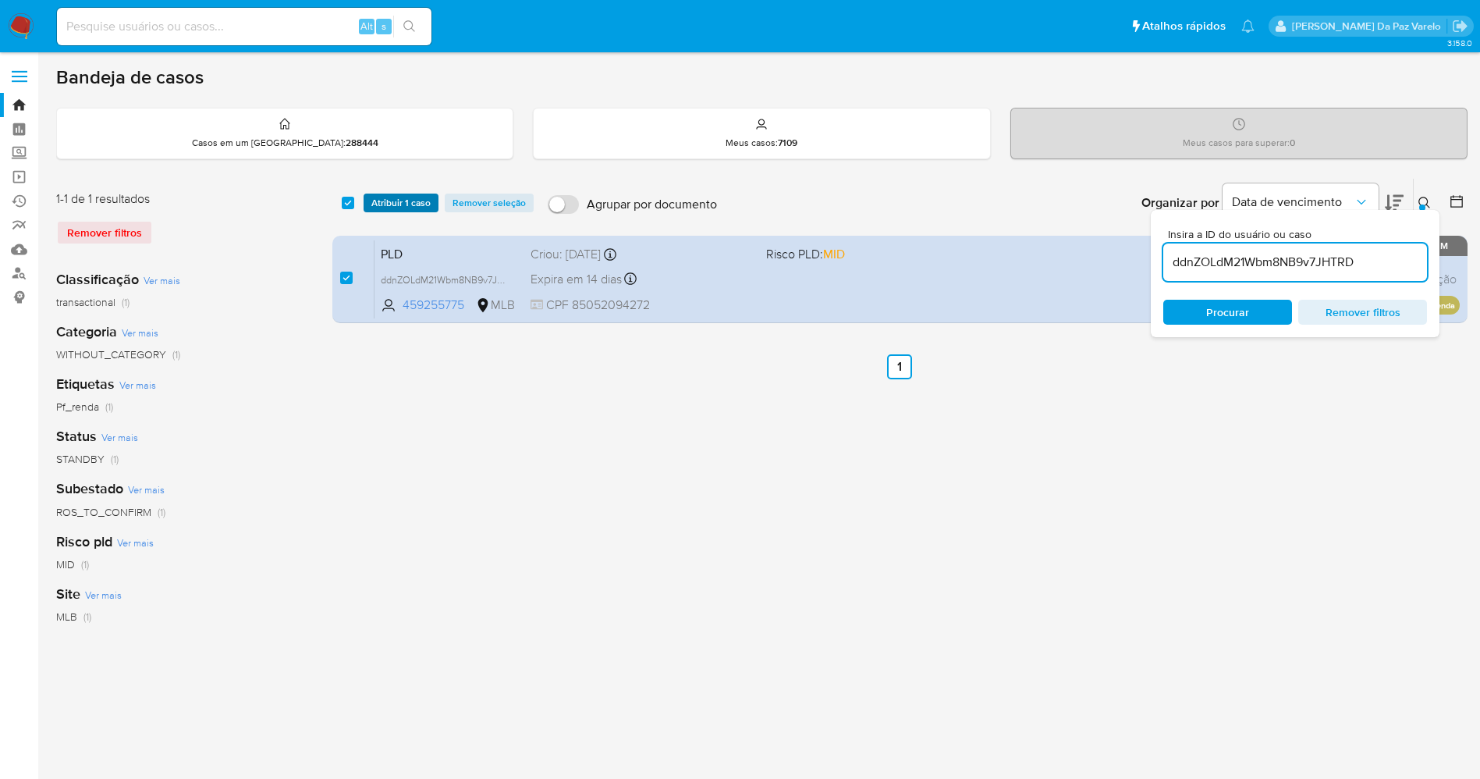
click at [384, 203] on span "Atribuir 1 caso" at bounding box center [400, 203] width 59 height 16
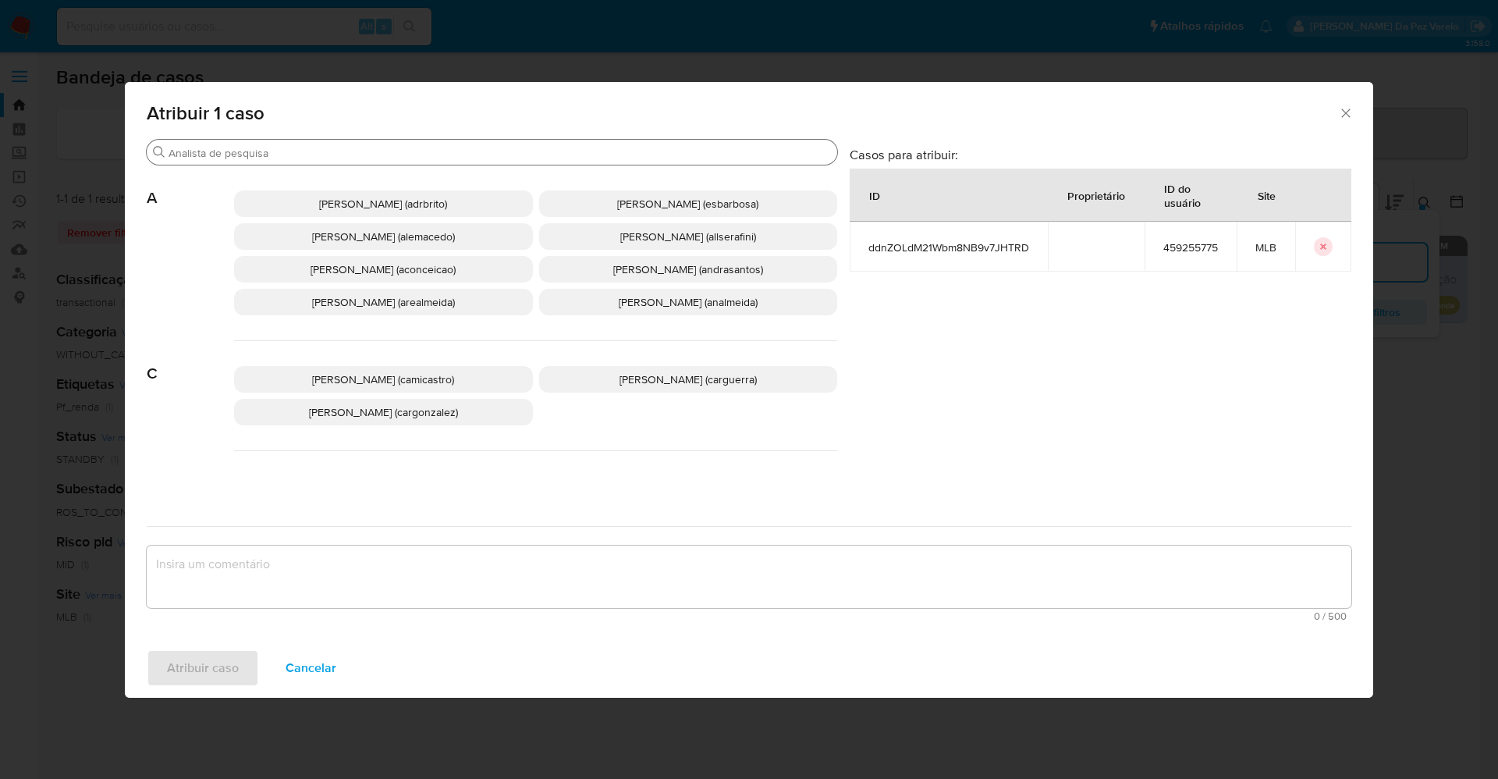
click at [438, 156] on input "Procurar" at bounding box center [500, 153] width 662 height 14
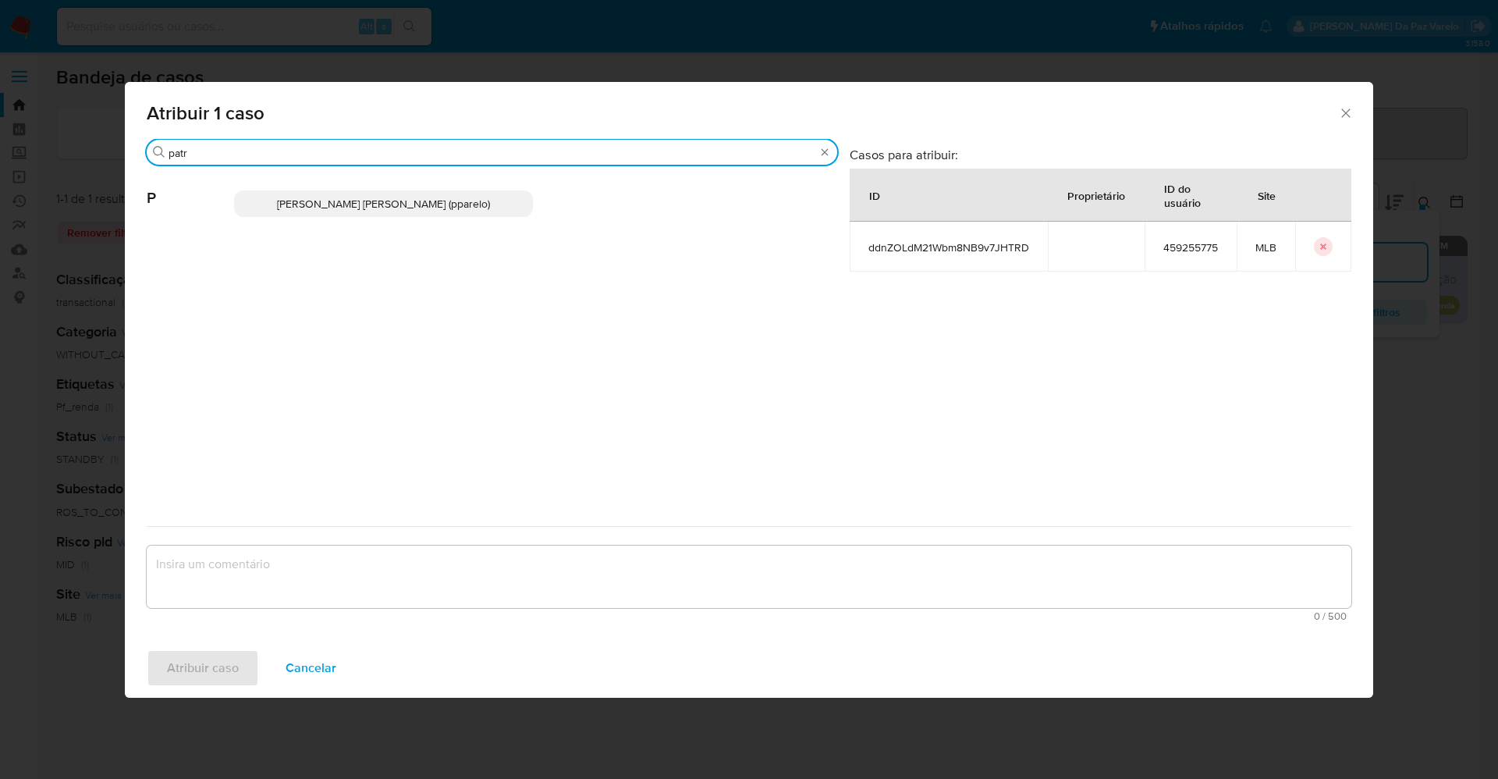
type input "patr"
click at [433, 203] on span "Patricia Aparecida Da Paz Varelo (pparelo)" at bounding box center [383, 204] width 213 height 16
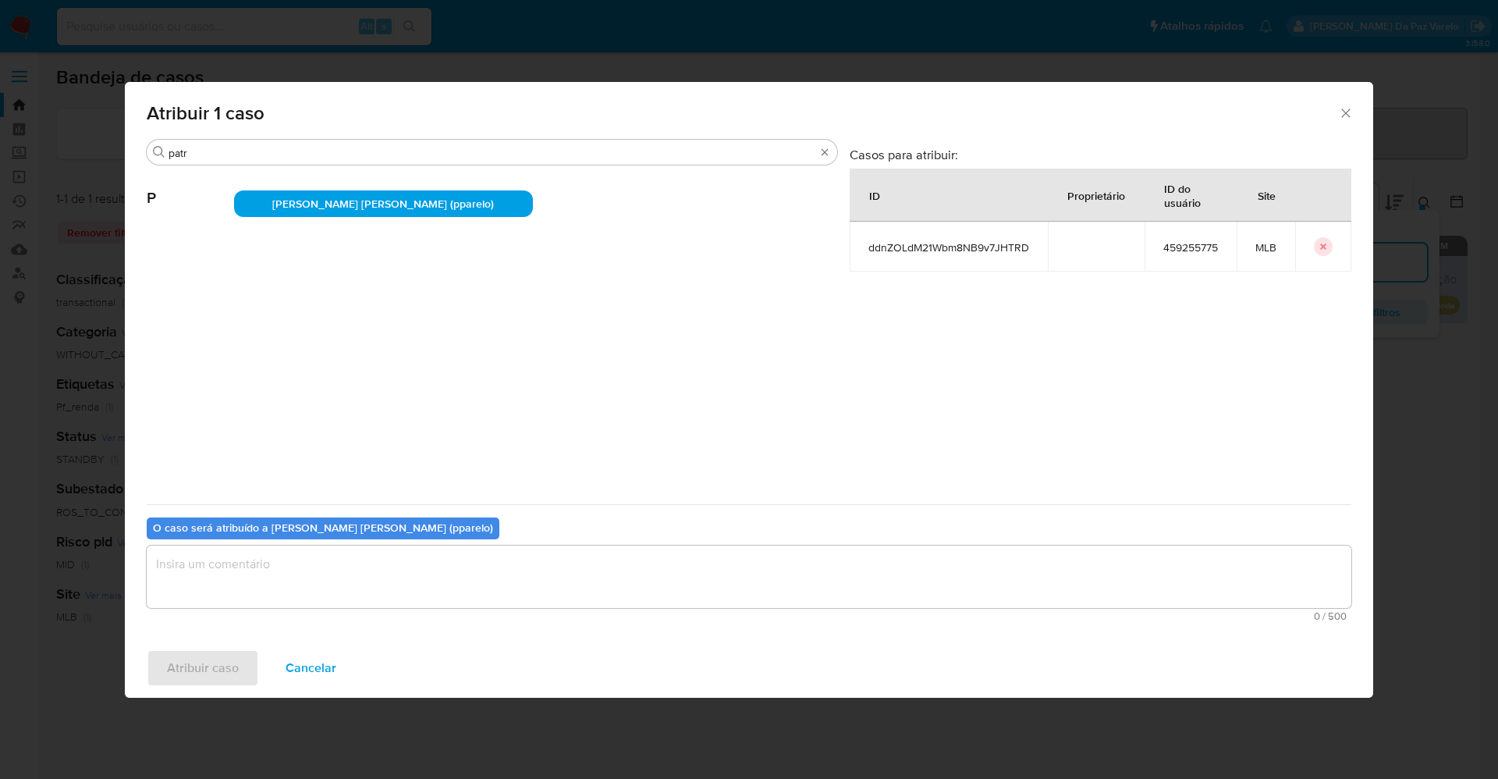
click at [399, 564] on textarea "assign-modal" at bounding box center [749, 576] width 1205 height 62
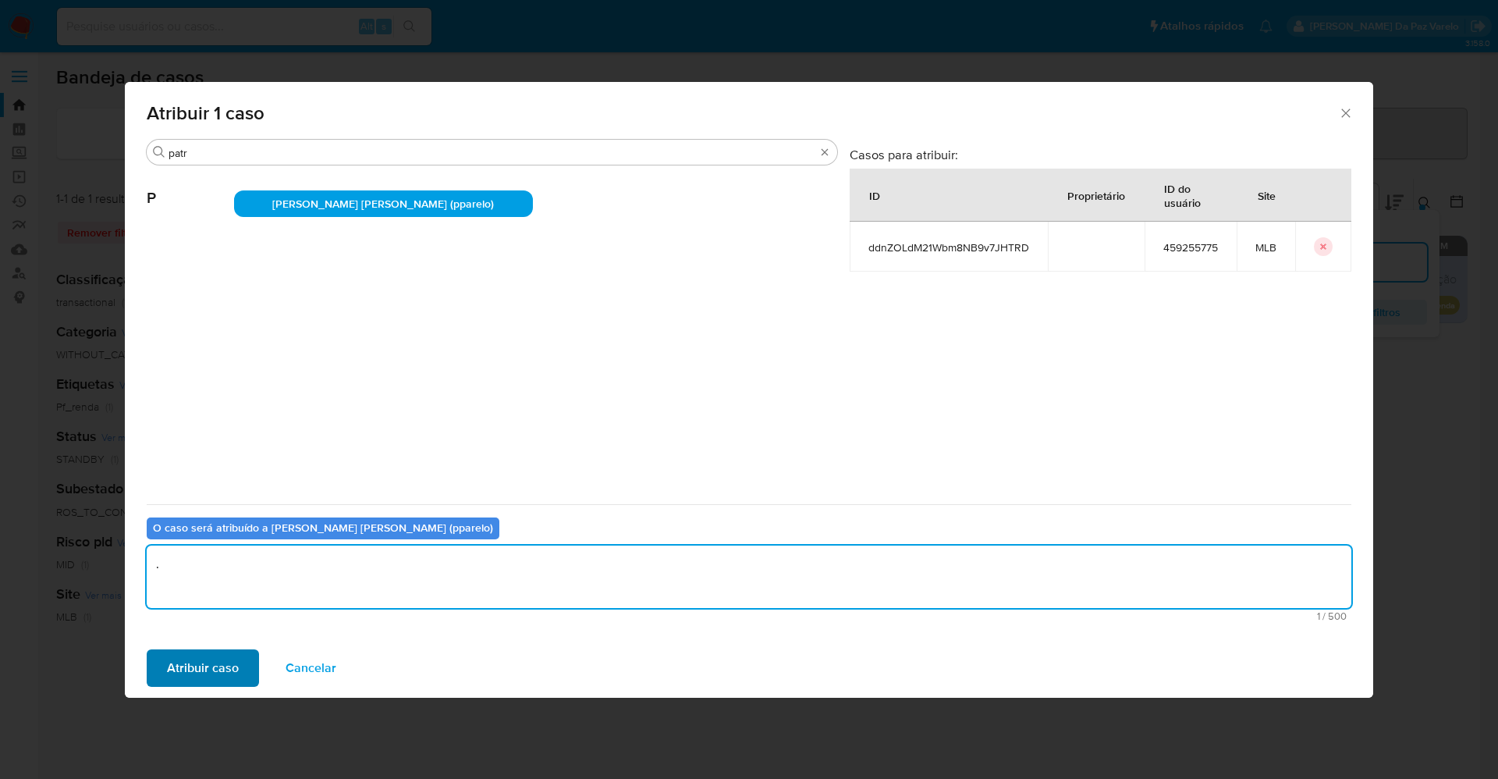
type textarea "."
click at [234, 654] on span "Atribuir caso" at bounding box center [203, 668] width 72 height 34
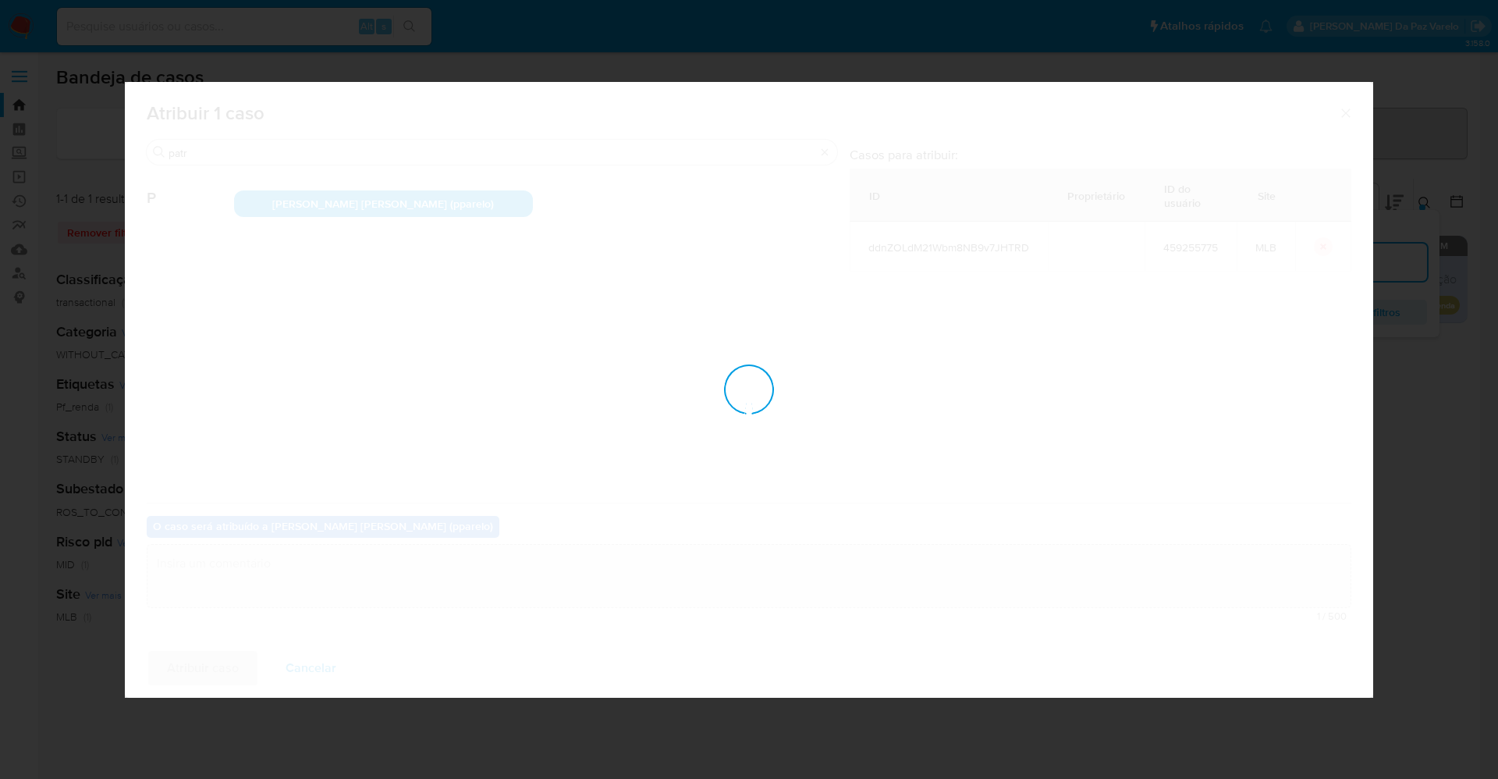
checkbox input "false"
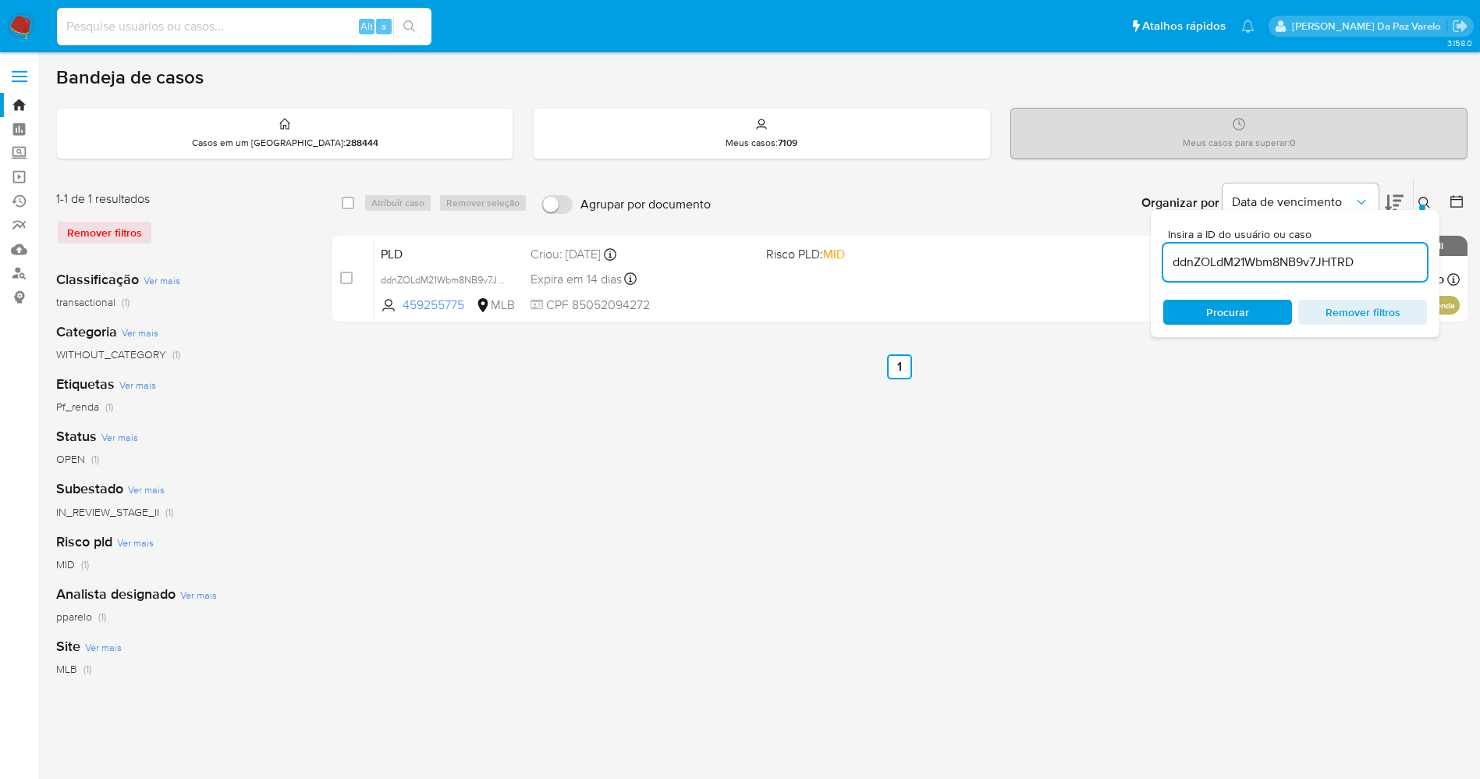
click at [335, 21] on input at bounding box center [244, 26] width 374 height 20
paste input "ddnZOLdM21Wbm8NB9v7JHTRD"
type input "ddnZOLdM21Wbm8NB9v7JHTRD"
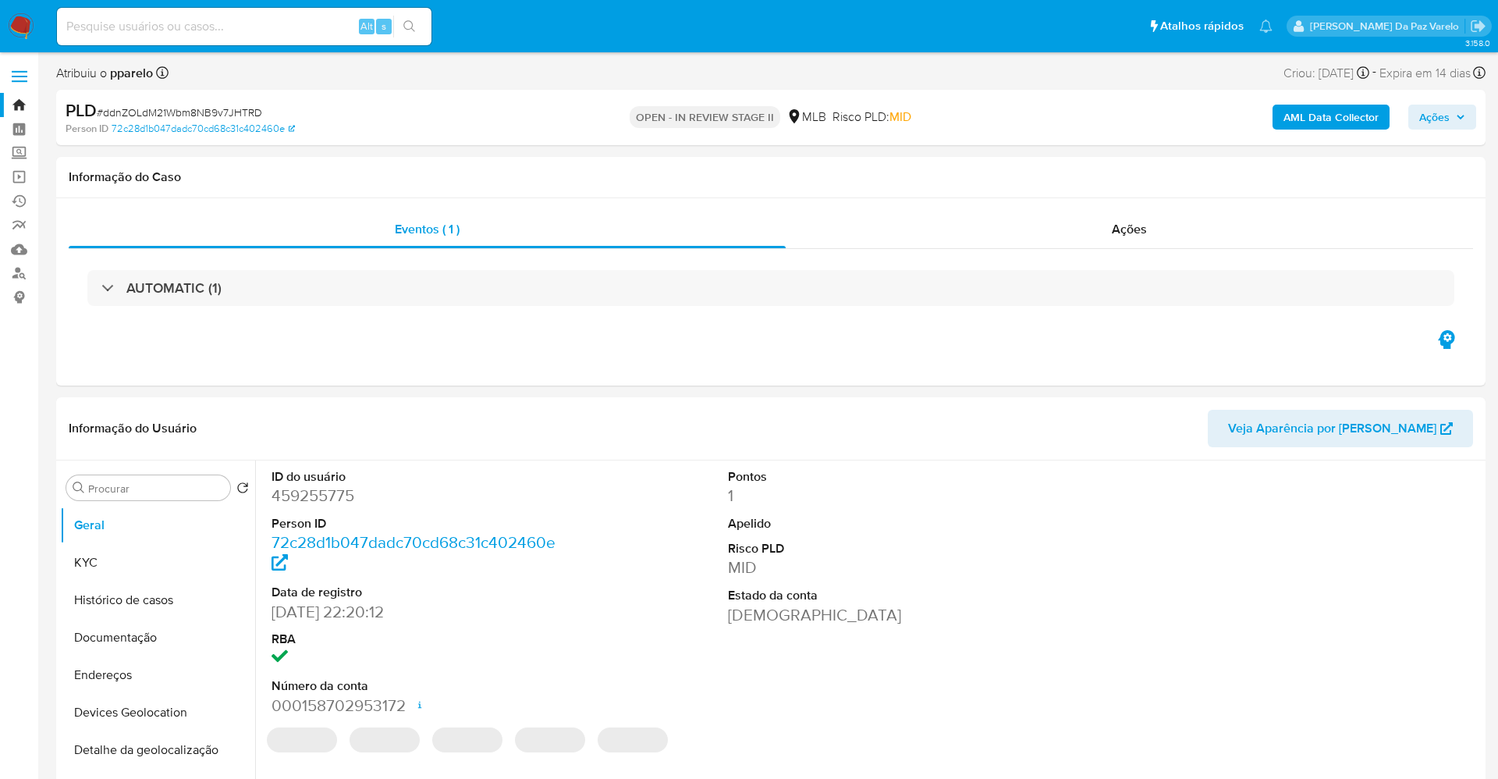
select select "10"
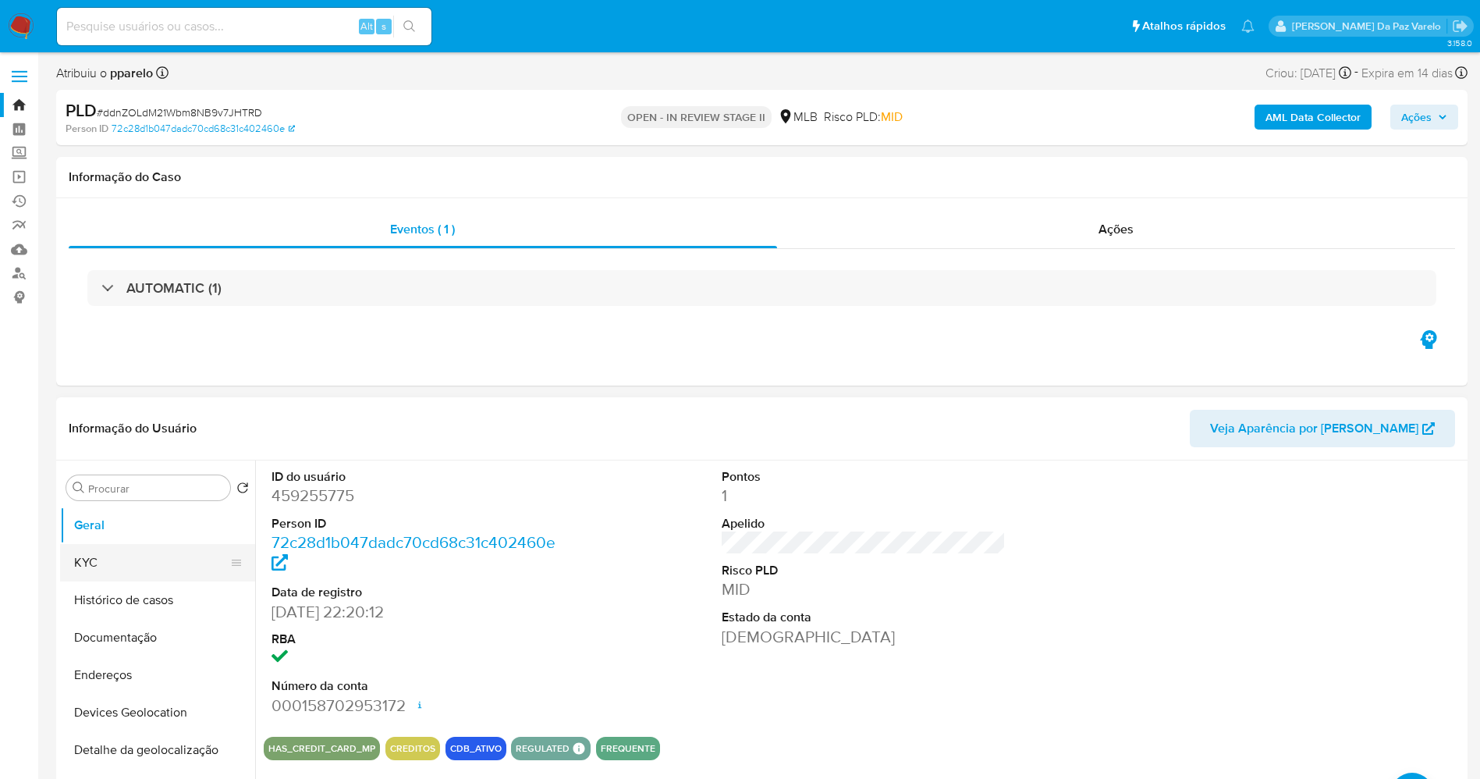
click at [77, 568] on button "KYC" at bounding box center [151, 562] width 183 height 37
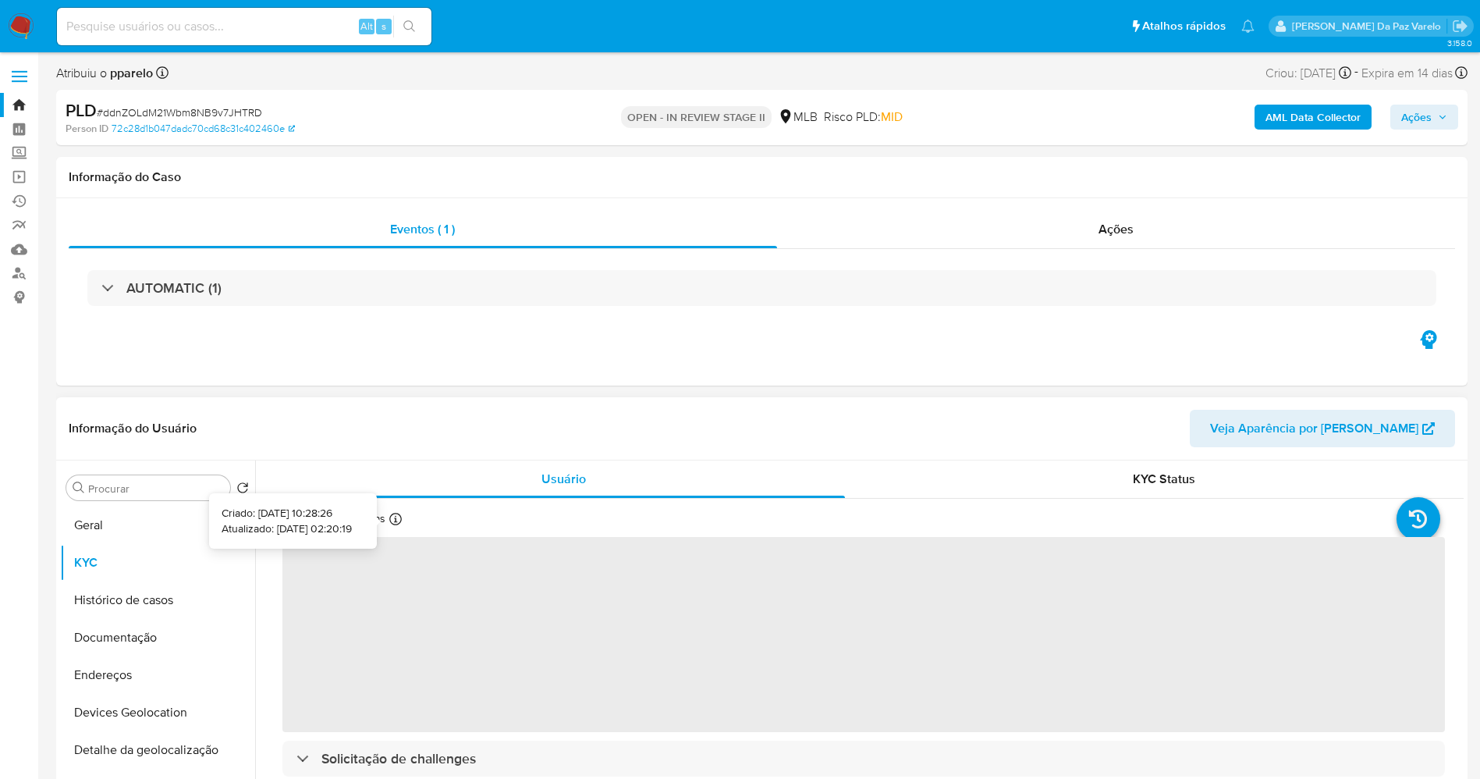
click at [393, 522] on icon at bounding box center [395, 519] width 12 height 12
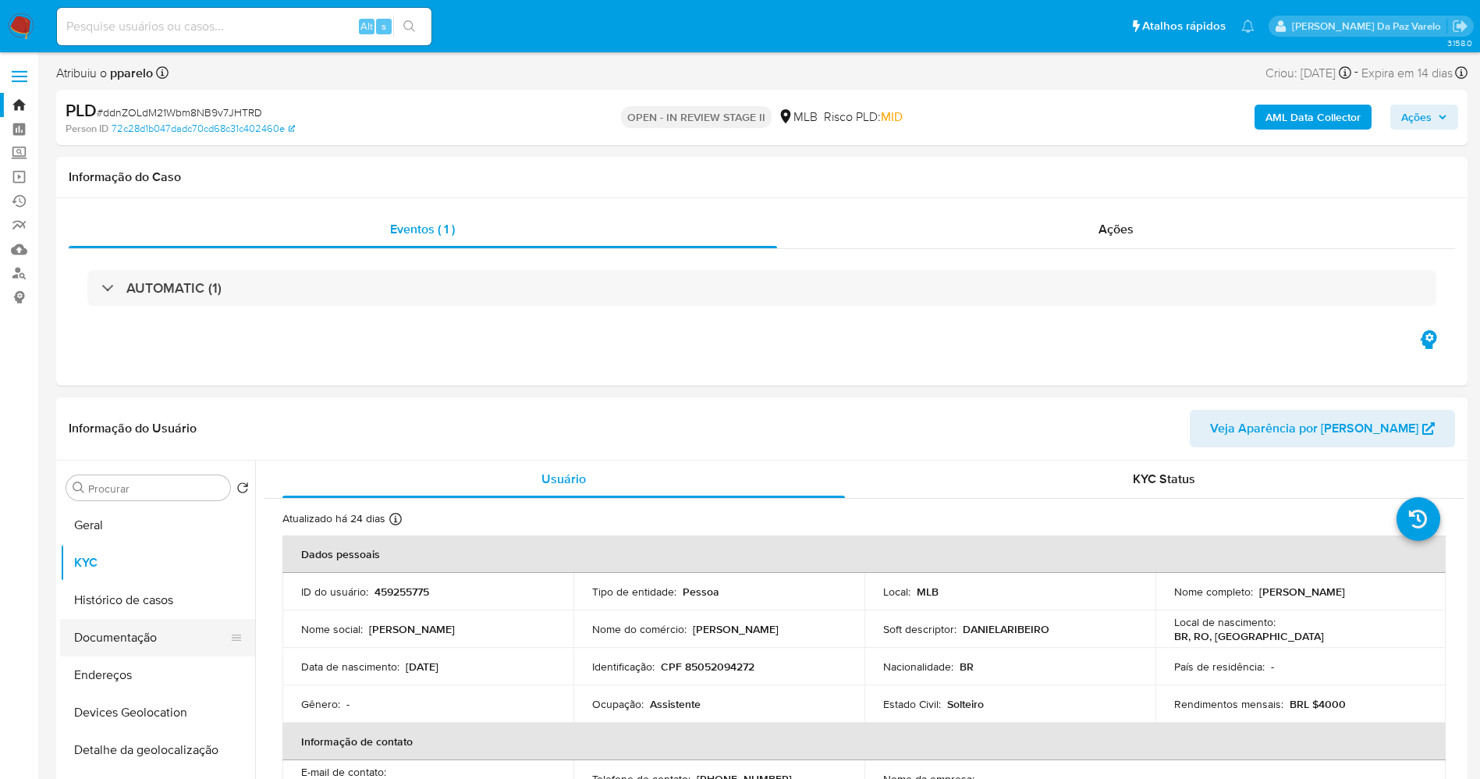
click at [156, 637] on button "Documentação" at bounding box center [151, 637] width 183 height 37
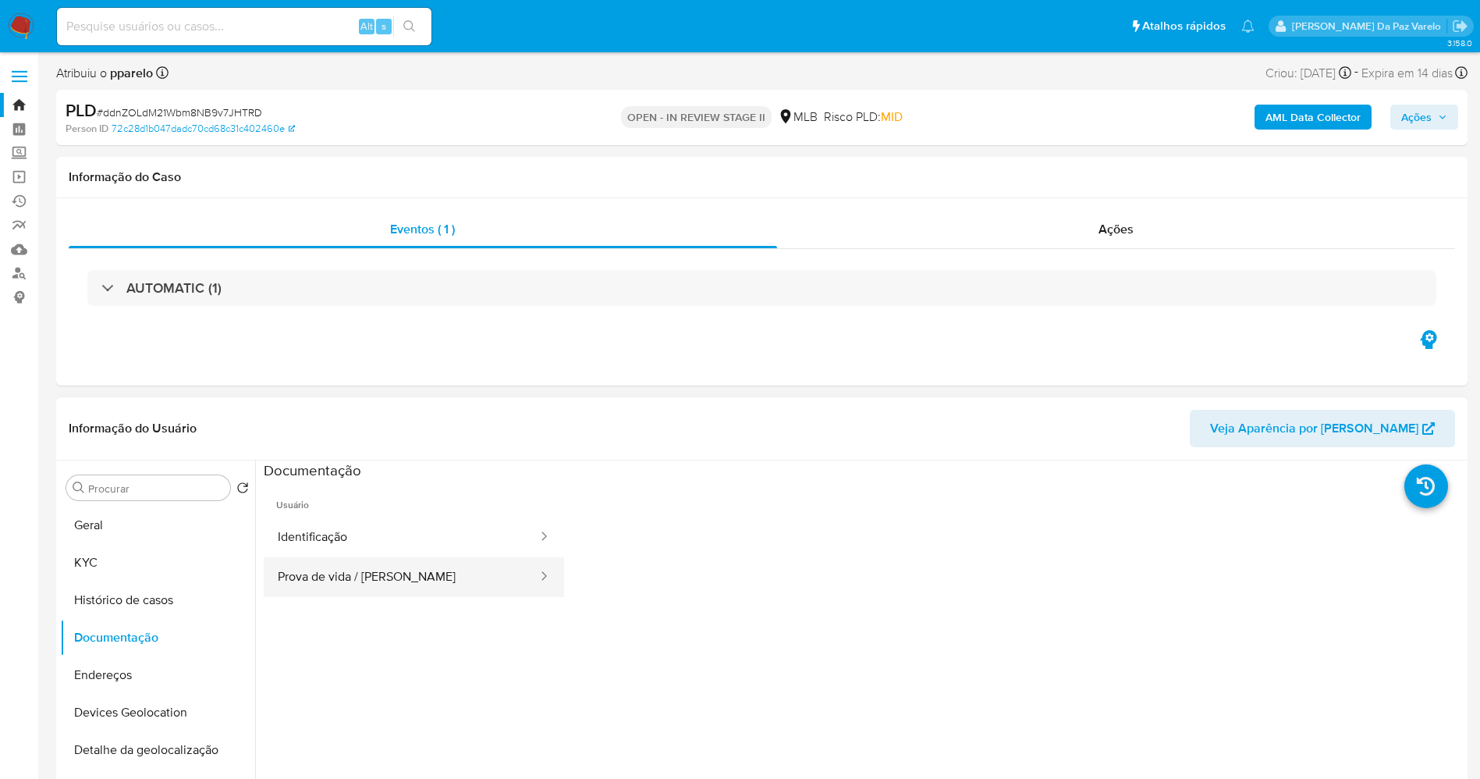
click at [410, 577] on button "Prova de vida / [PERSON_NAME]" at bounding box center [401, 577] width 275 height 40
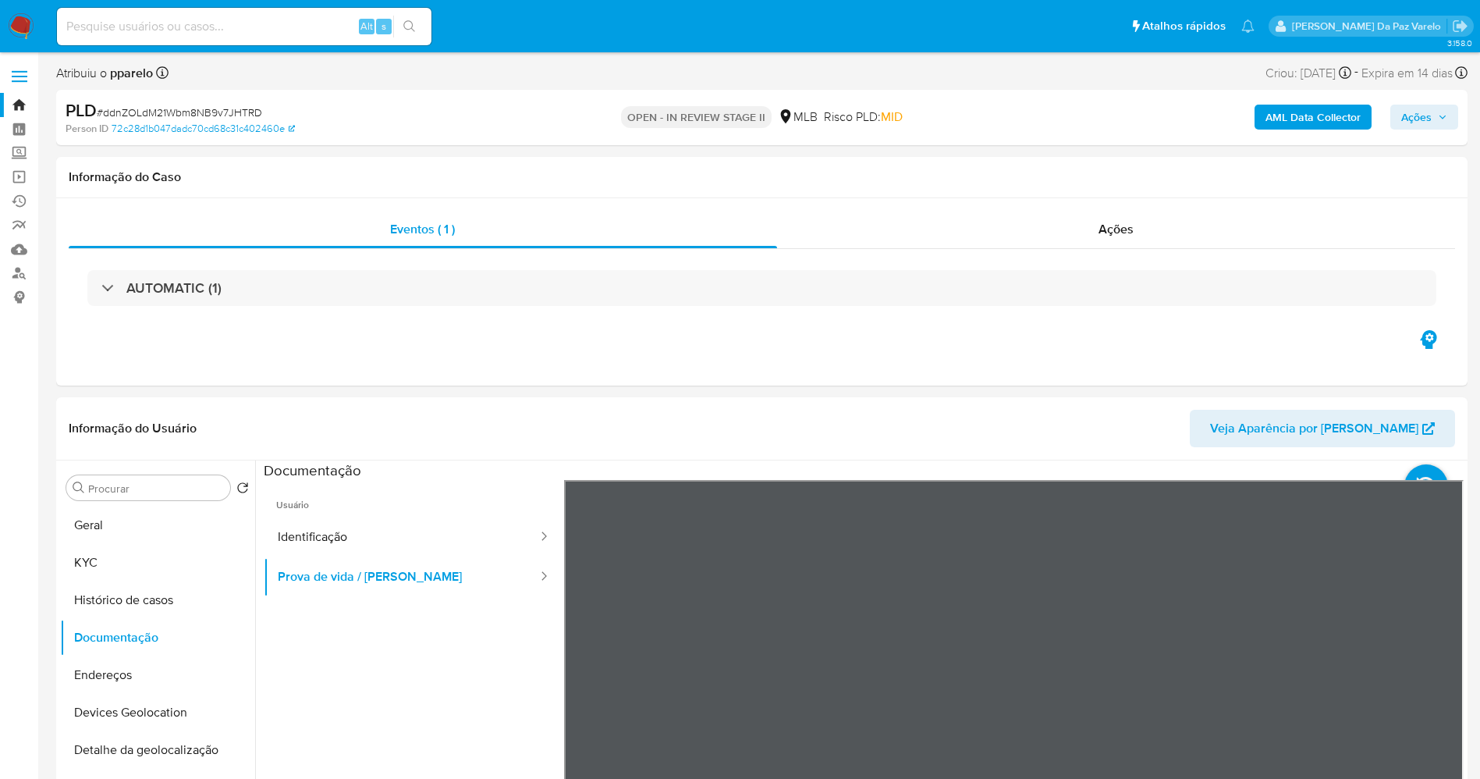
click at [23, 22] on img at bounding box center [21, 26] width 27 height 27
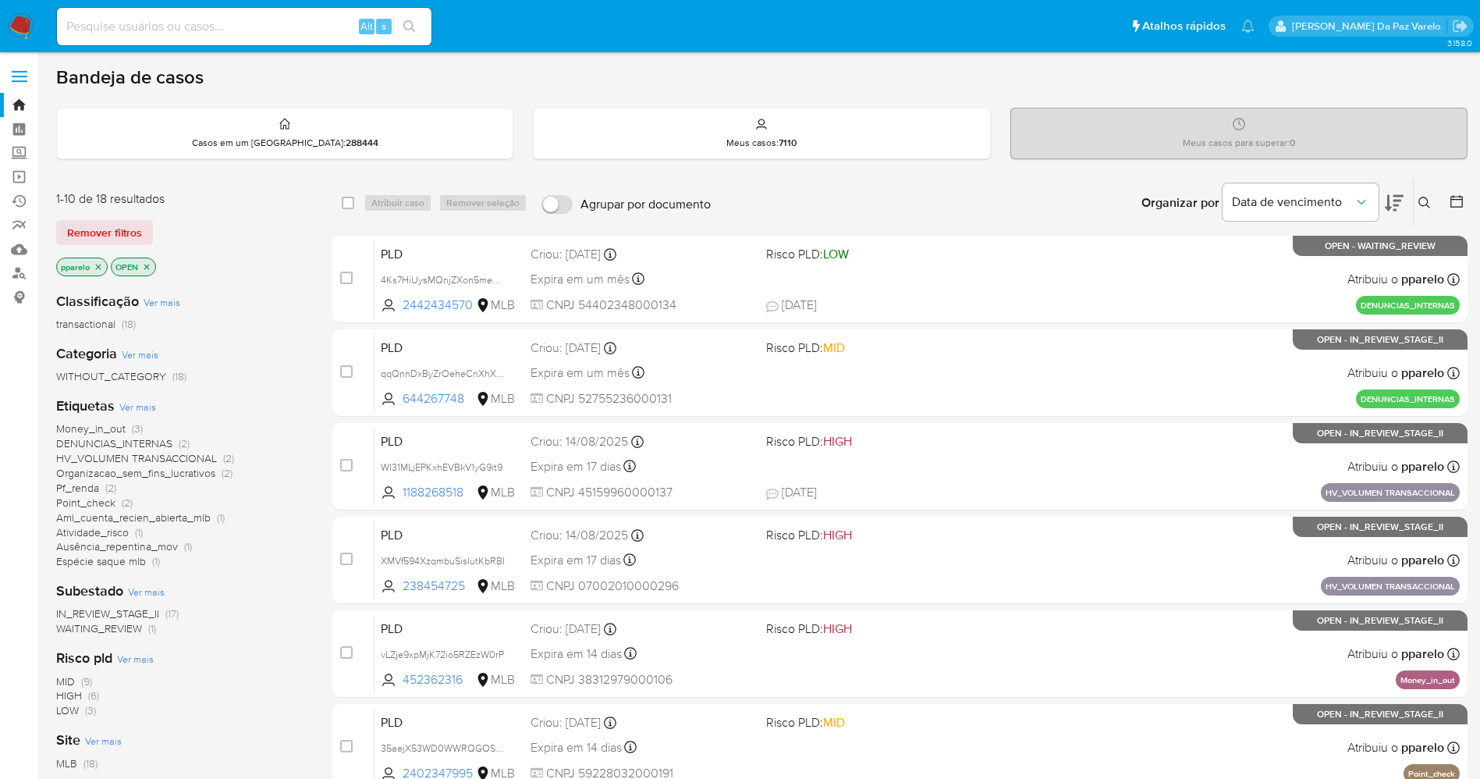
click at [1420, 200] on icon at bounding box center [1424, 203] width 12 height 12
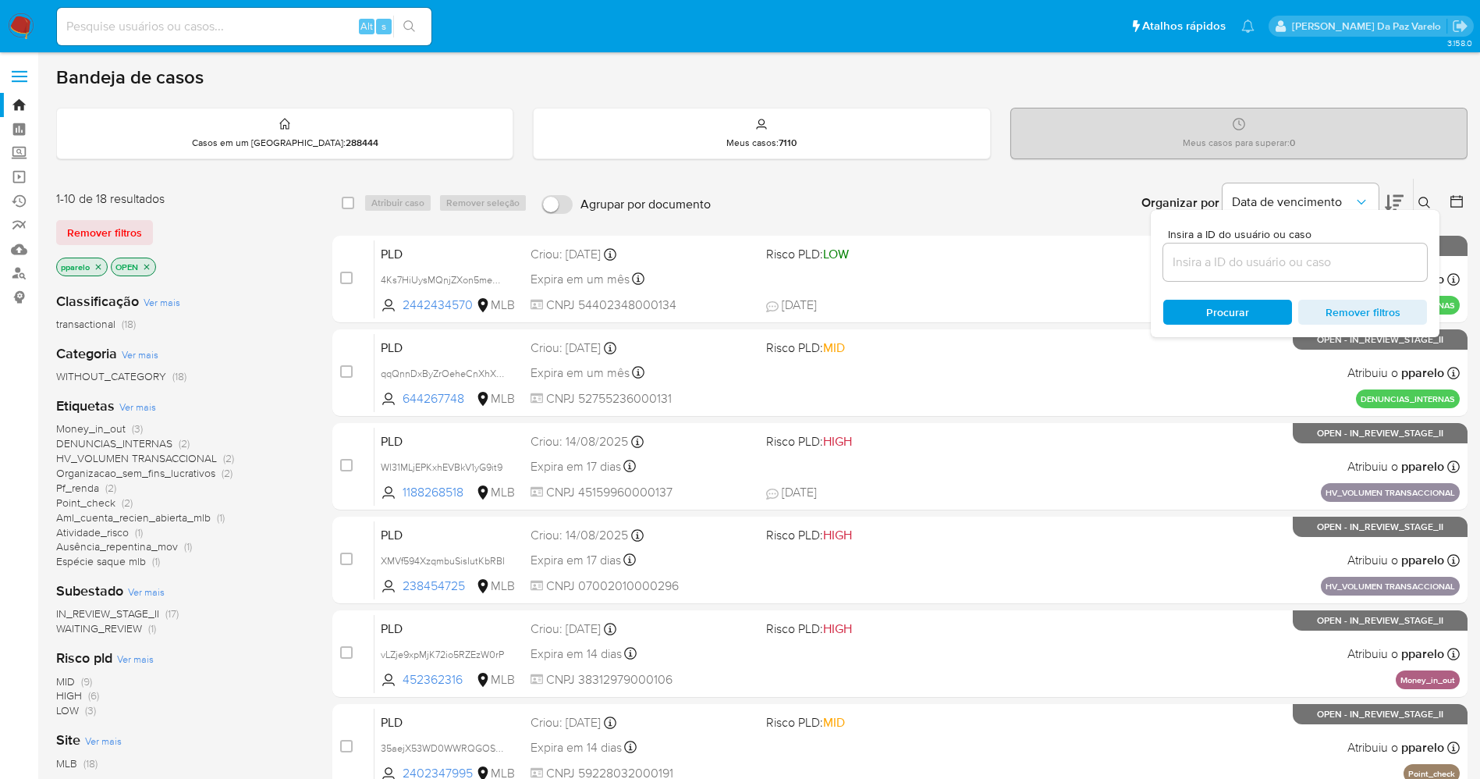
click at [1292, 253] on div at bounding box center [1295, 261] width 264 height 37
click at [1291, 253] on input at bounding box center [1295, 262] width 264 height 20
paste input "5NXJJ4Y9toQqOki4dTHKU4Ts"
type input "5NXJJ4Y9toQqOki4dTHKU4Ts"
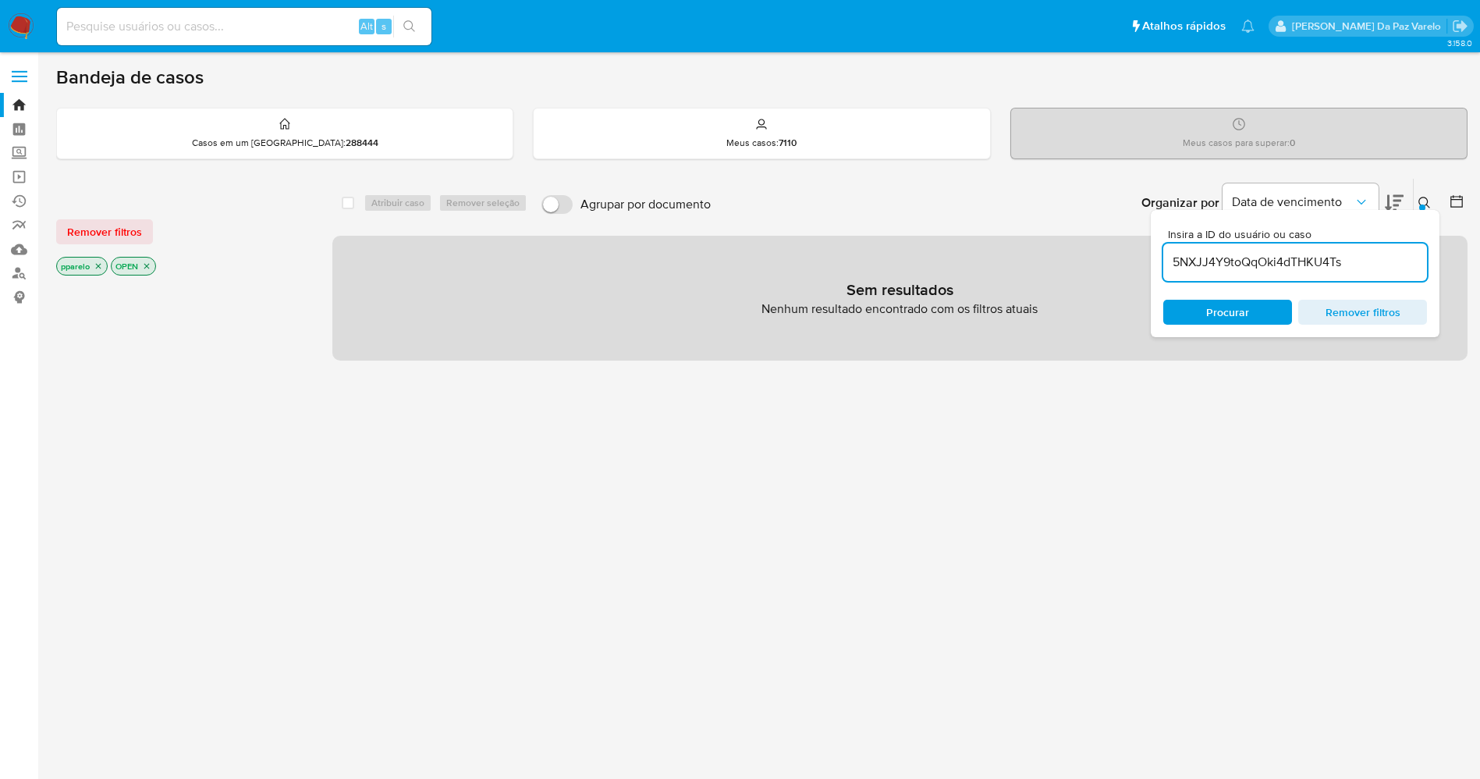
click at [106, 267] on div "pparelo OPEN" at bounding box center [181, 268] width 250 height 22
click at [102, 268] on p "pparelo" at bounding box center [82, 265] width 50 height 17
click at [101, 268] on icon "close-filter" at bounding box center [98, 265] width 9 height 9
click at [100, 268] on div "OPEN" at bounding box center [78, 266] width 45 height 19
click at [95, 268] on icon "close-filter" at bounding box center [91, 265] width 9 height 9
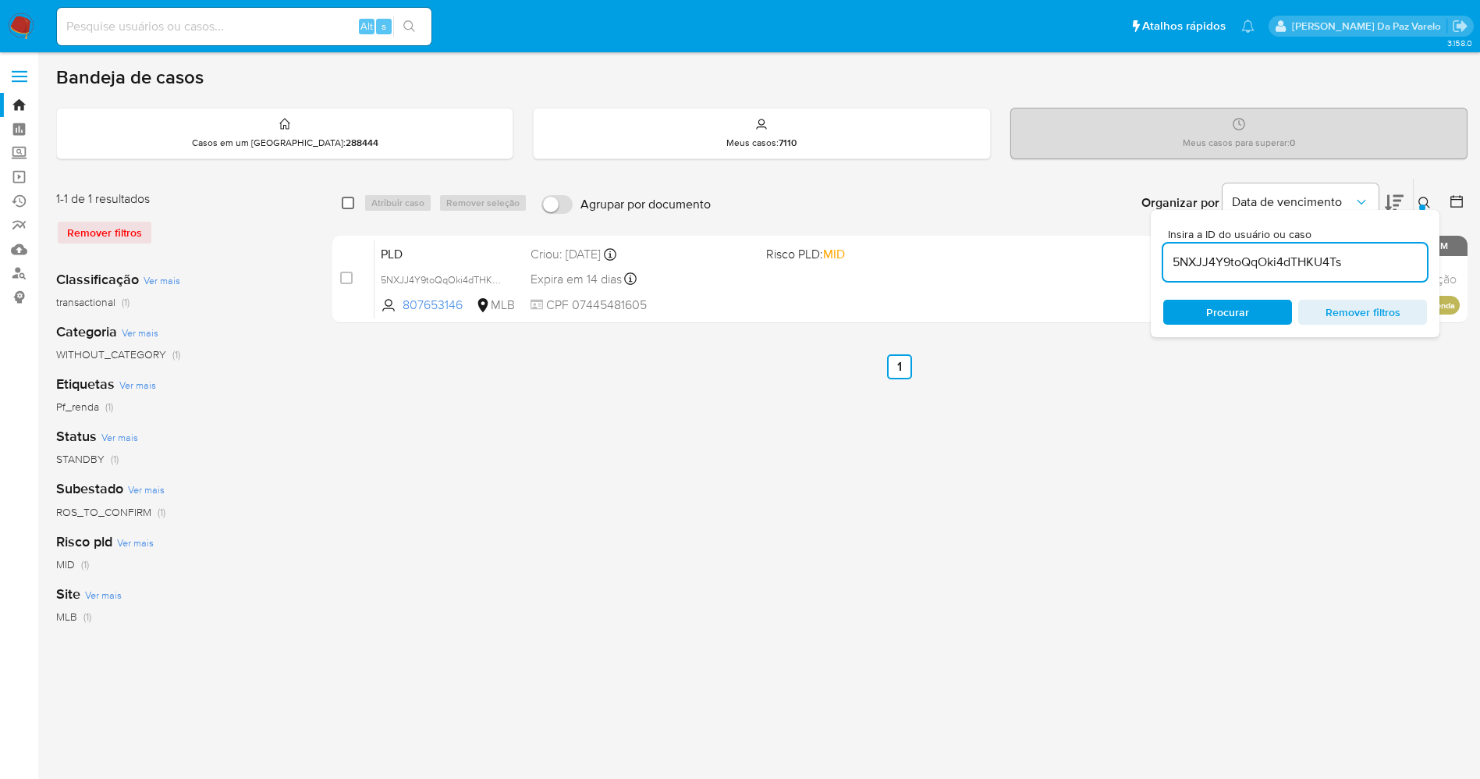
click at [348, 197] on input "checkbox" at bounding box center [348, 203] width 12 height 12
checkbox input "true"
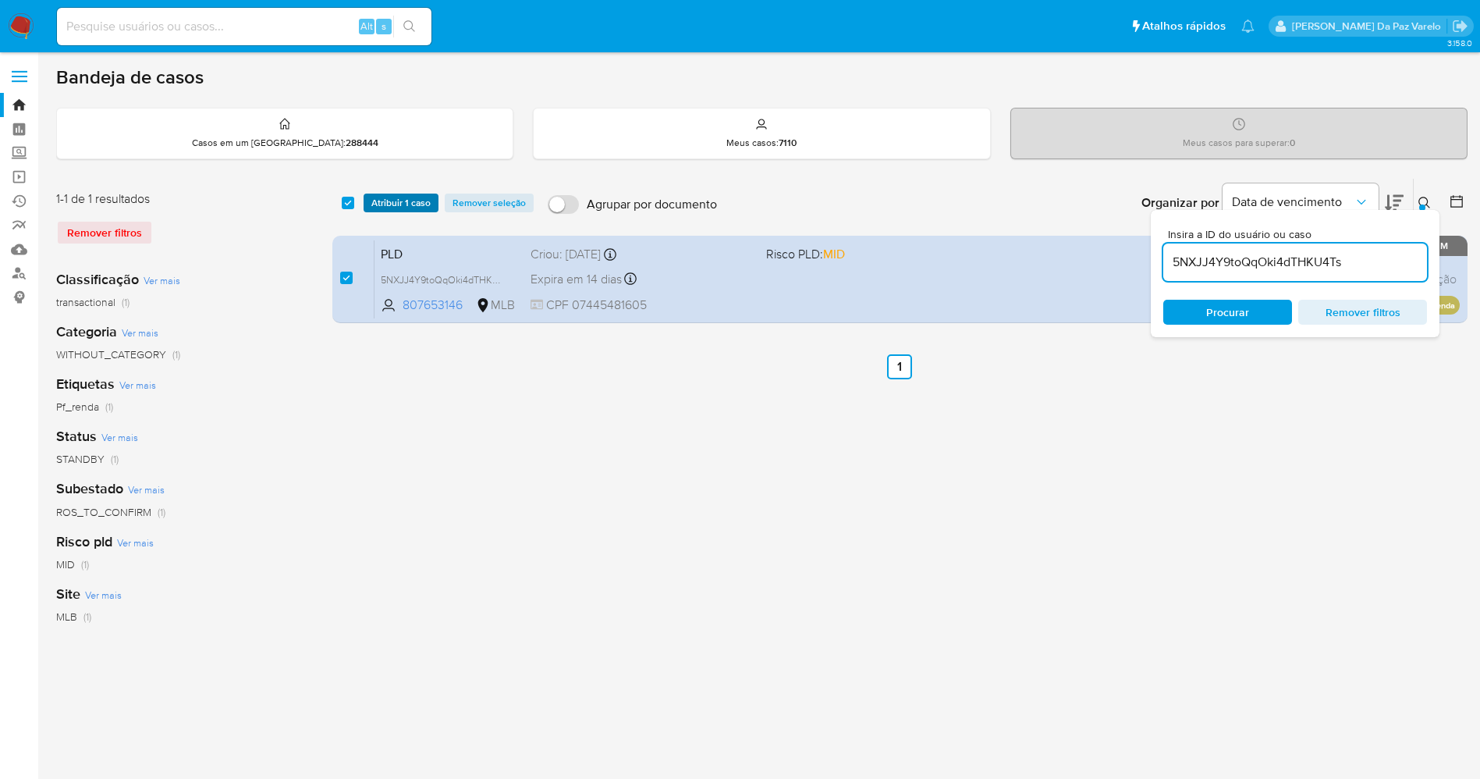
click at [389, 201] on span "Atribuir 1 caso" at bounding box center [400, 203] width 59 height 16
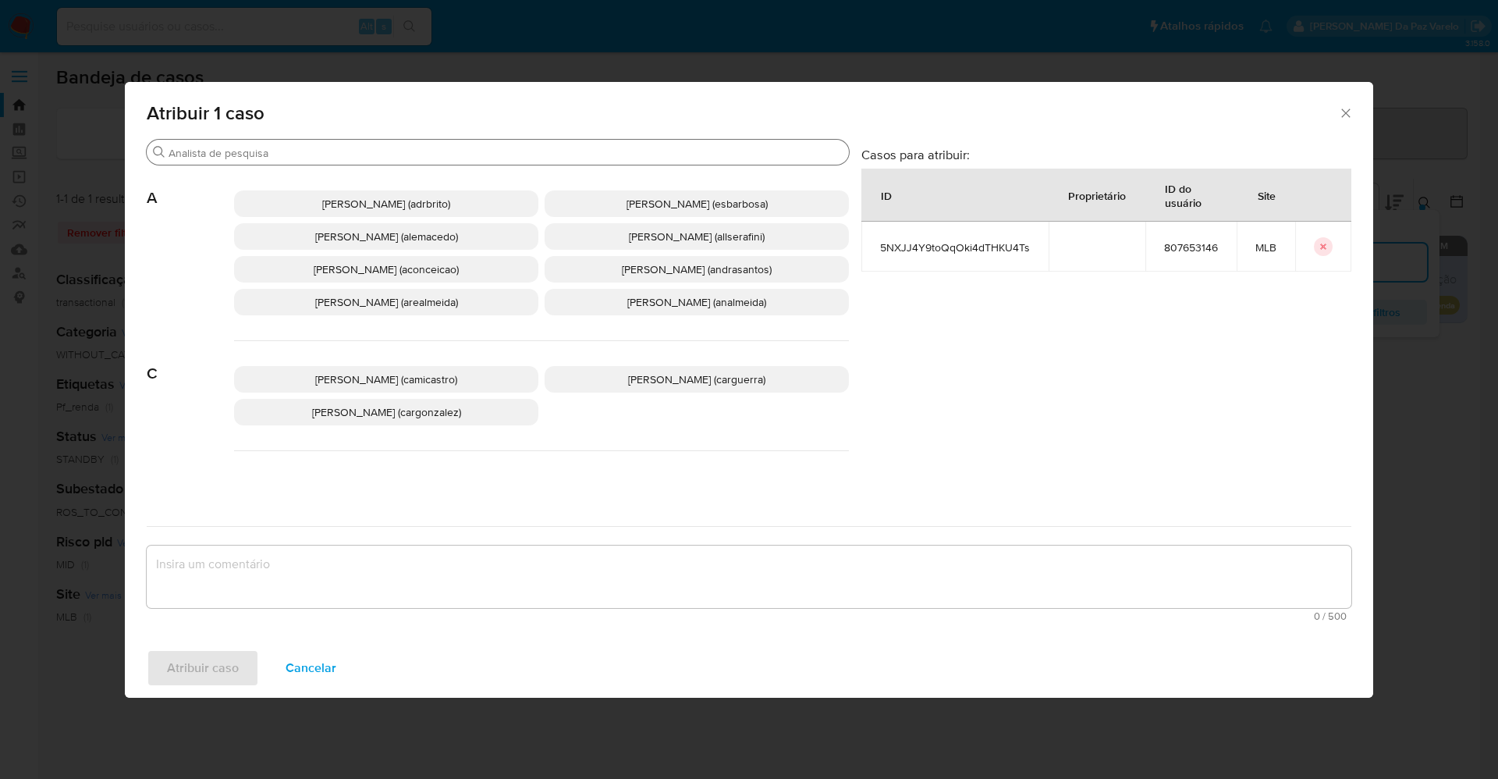
click at [456, 153] on input "Procurar" at bounding box center [506, 153] width 674 height 14
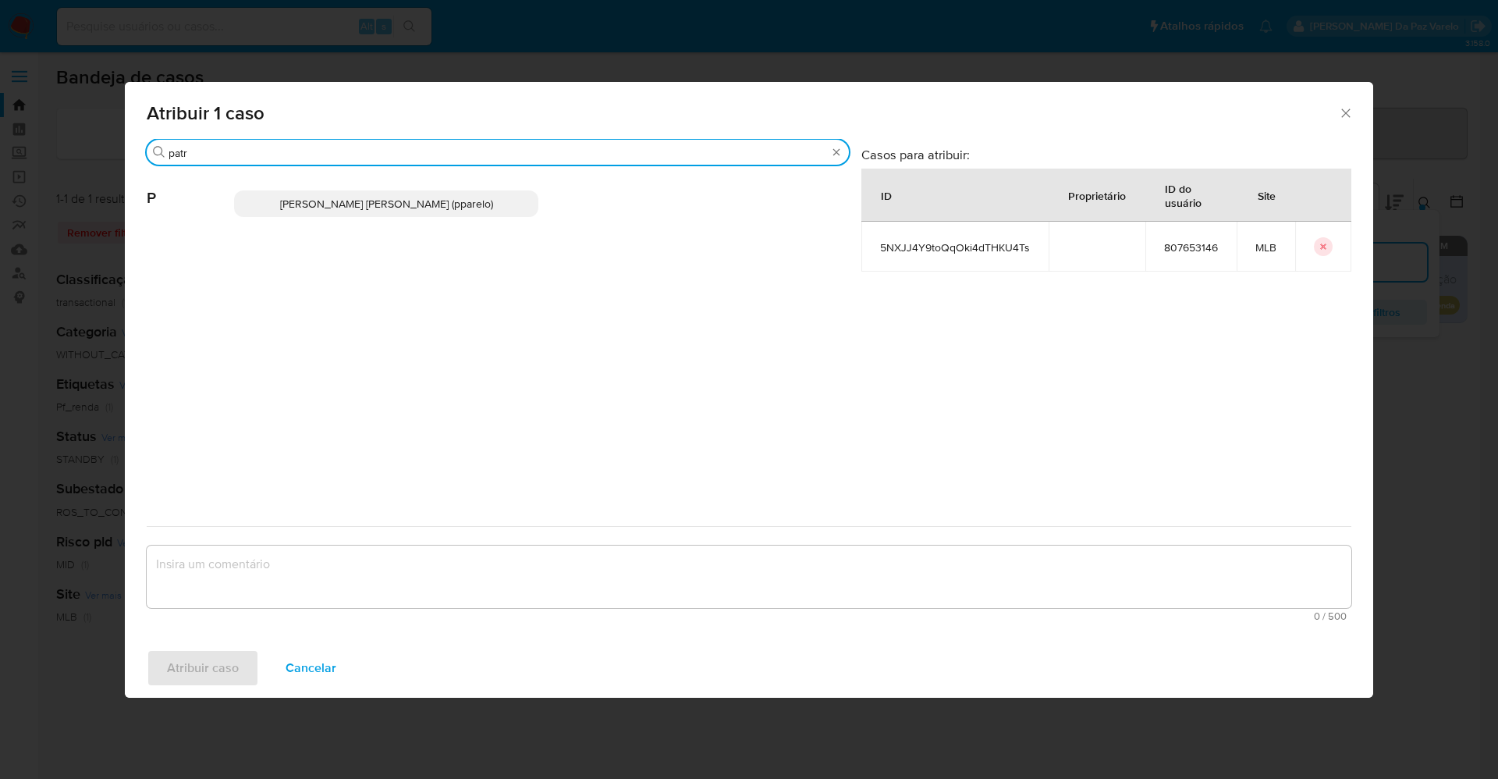
type input "patr"
click at [435, 194] on p "Patricia Aparecida Da Paz Varelo (pparelo)" at bounding box center [386, 203] width 304 height 27
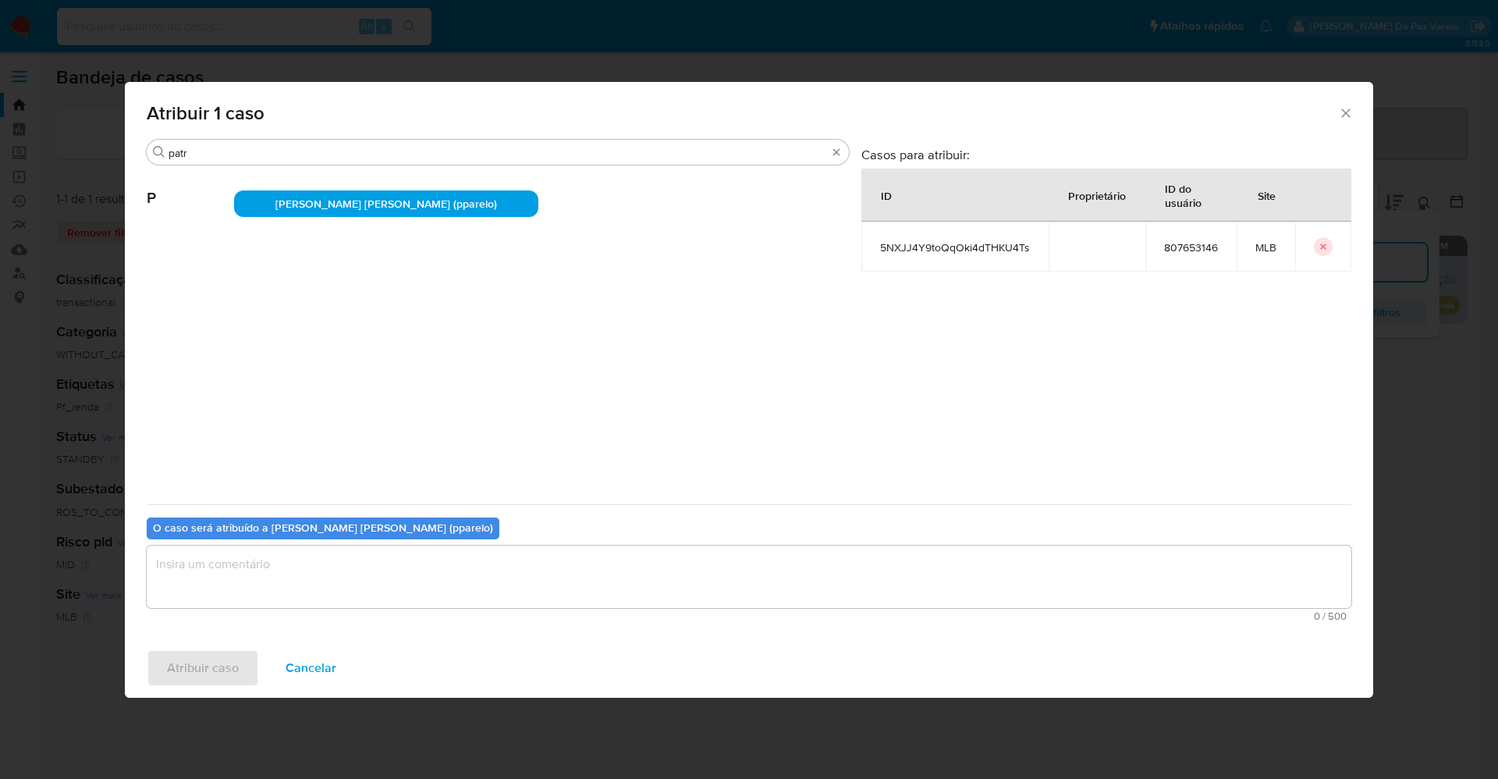
click at [410, 554] on textarea "assign-modal" at bounding box center [749, 576] width 1205 height 62
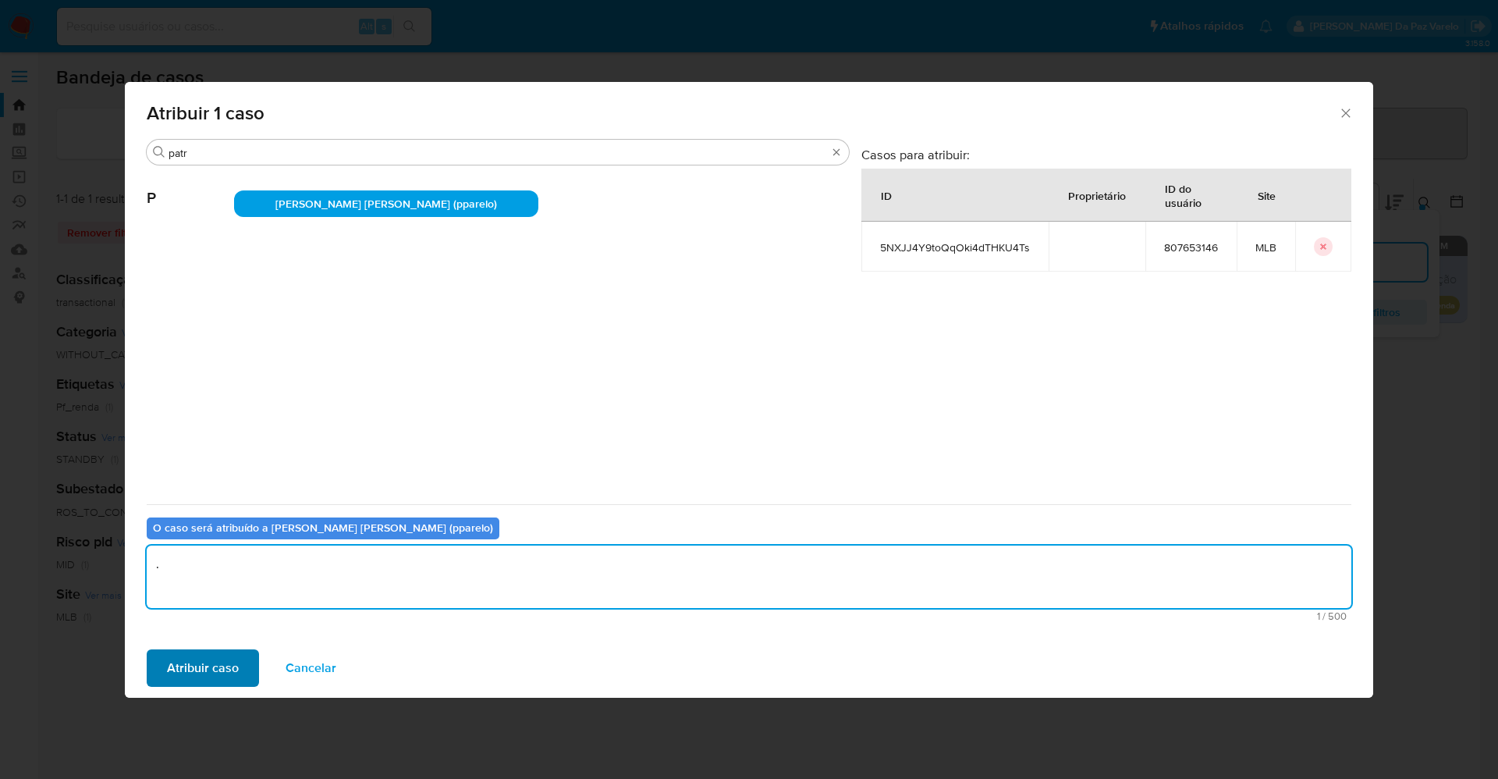
type textarea "."
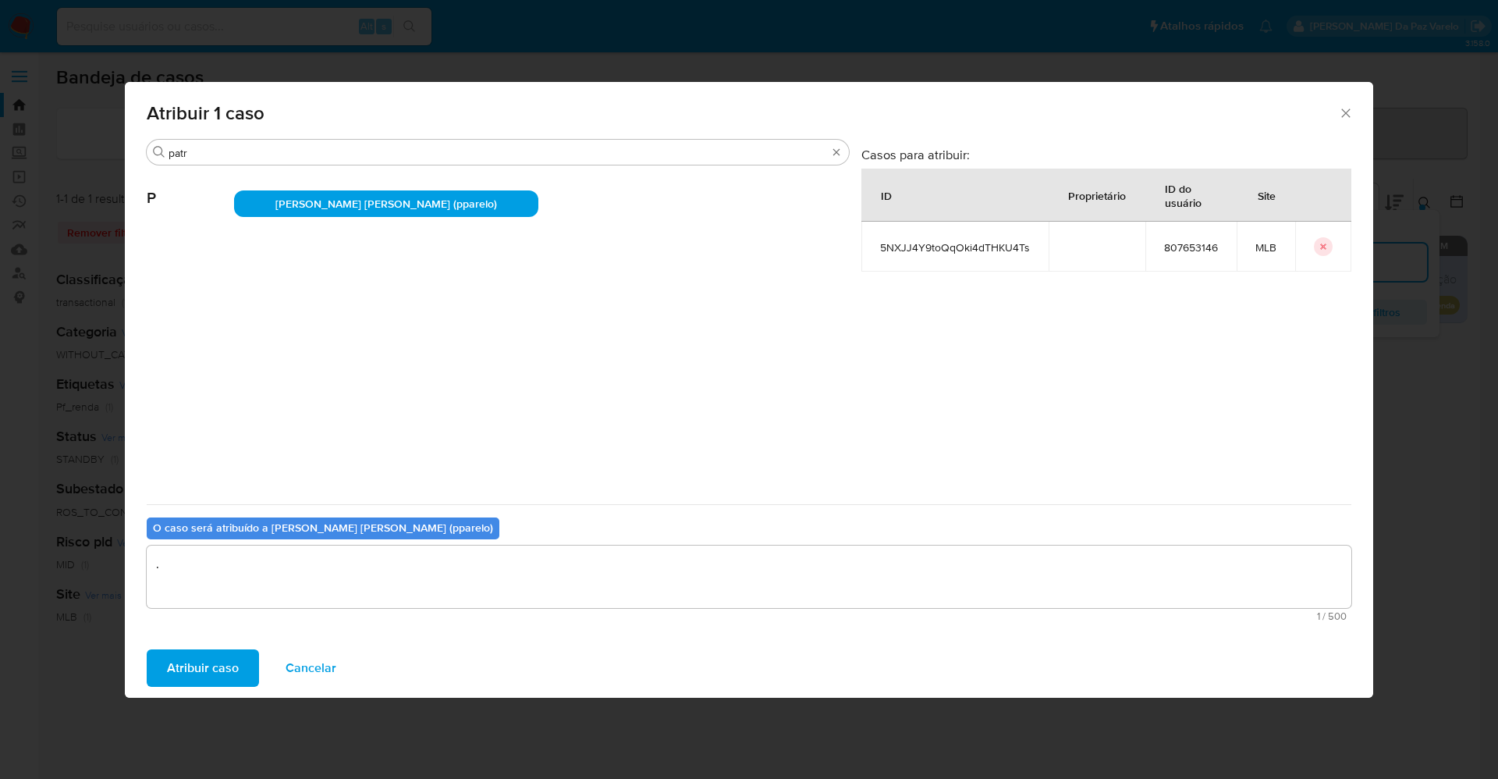
click at [207, 662] on span "Atribuir caso" at bounding box center [203, 668] width 72 height 34
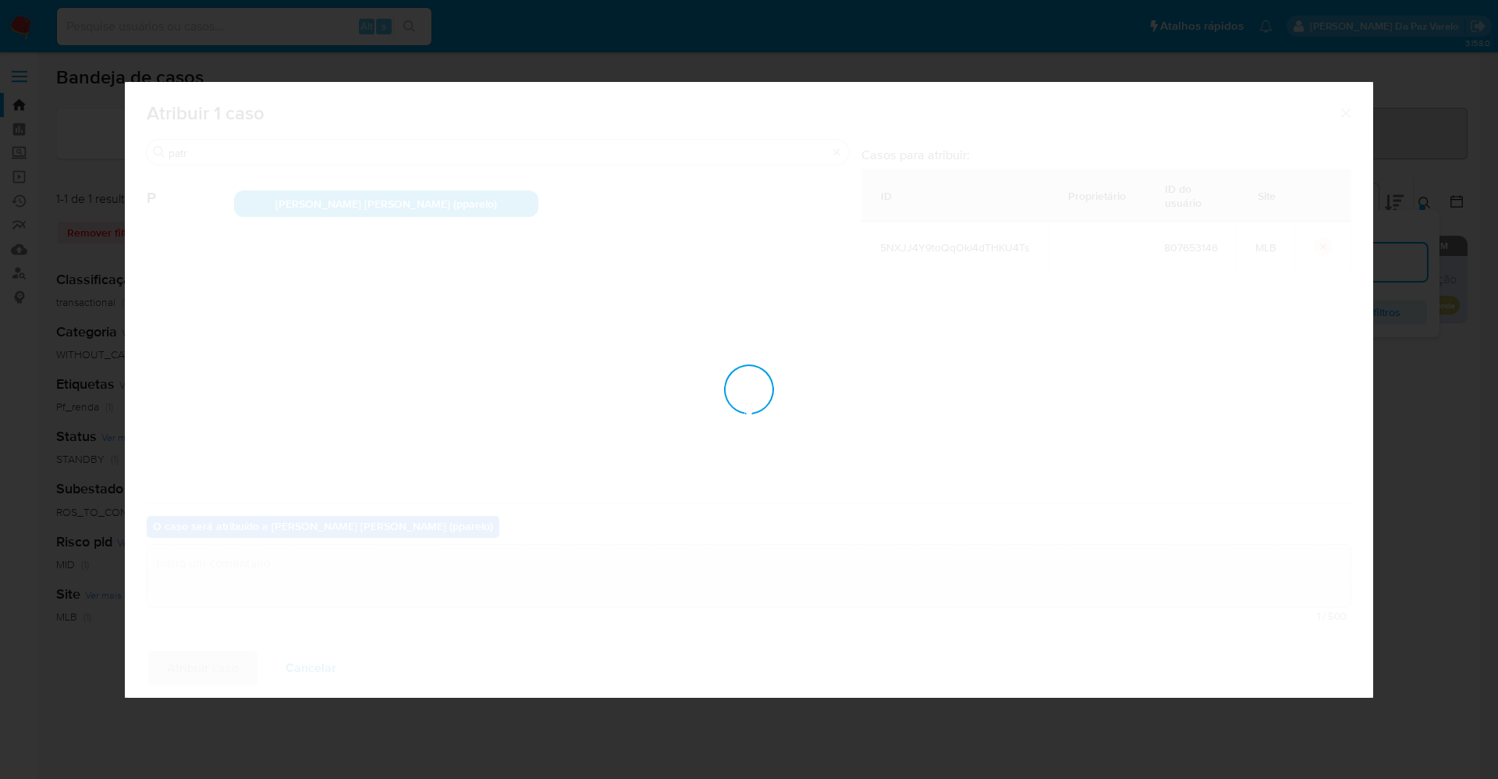
checkbox input "false"
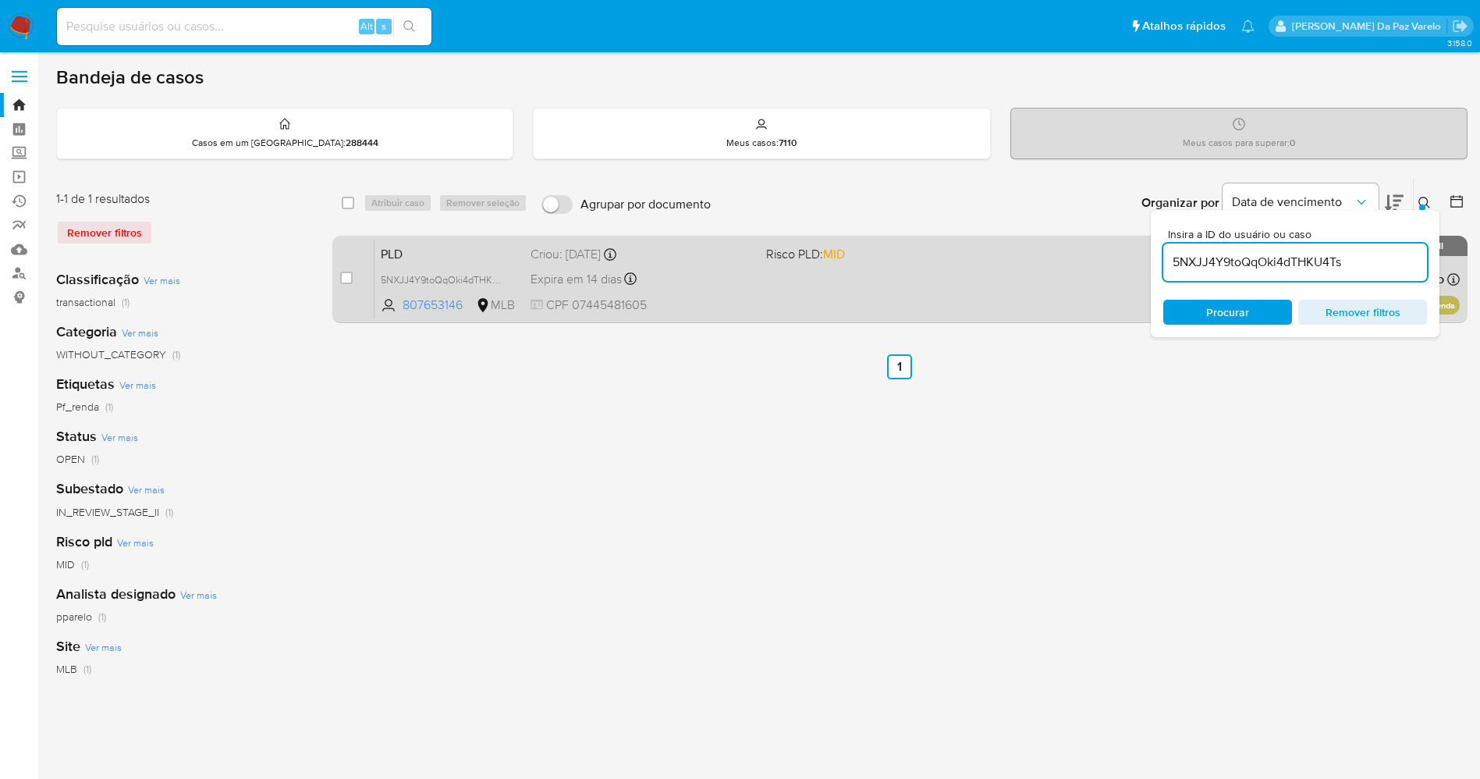
click at [799, 277] on div "PLD 5NXJJ4Y9toQqOki4dTHKU4Ts 807653146 MLB Risco PLD: MID Criou: 12/08/2025 Cri…" at bounding box center [916, 279] width 1085 height 79
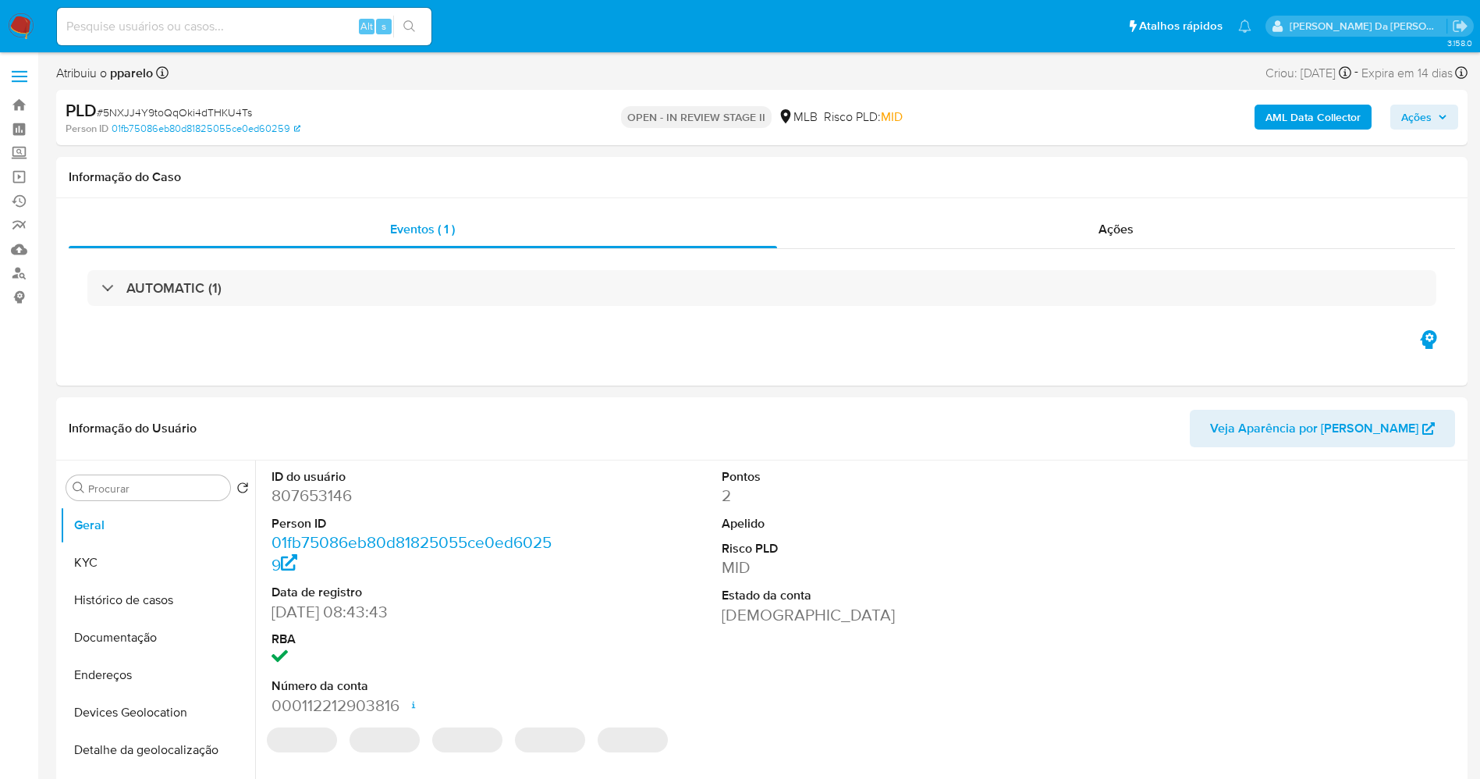
select select "10"
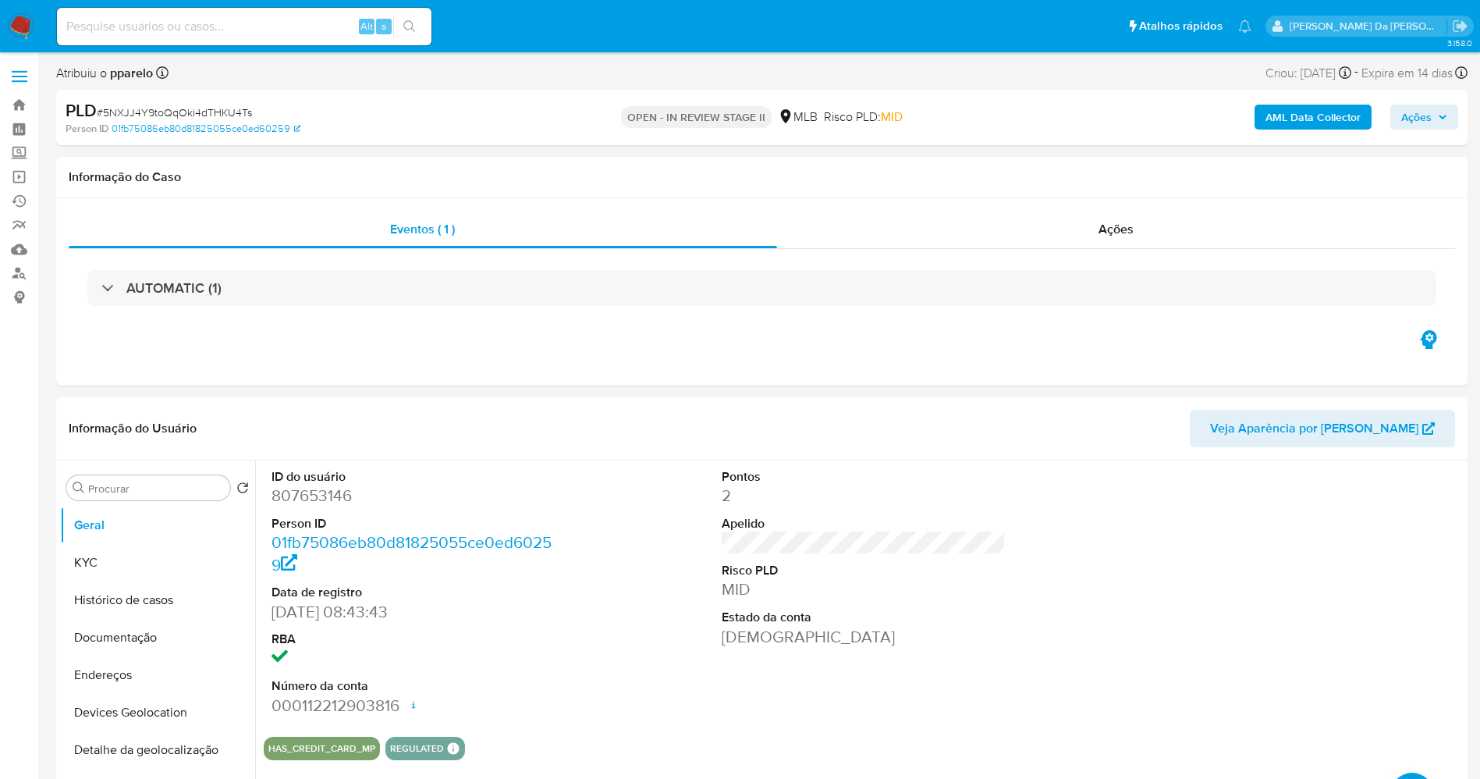
click at [325, 21] on input at bounding box center [244, 26] width 374 height 20
paste input "5NXJJ4Y9toQqOki4dTHKU4Ts"
click at [149, 643] on button "Documentação" at bounding box center [151, 637] width 183 height 37
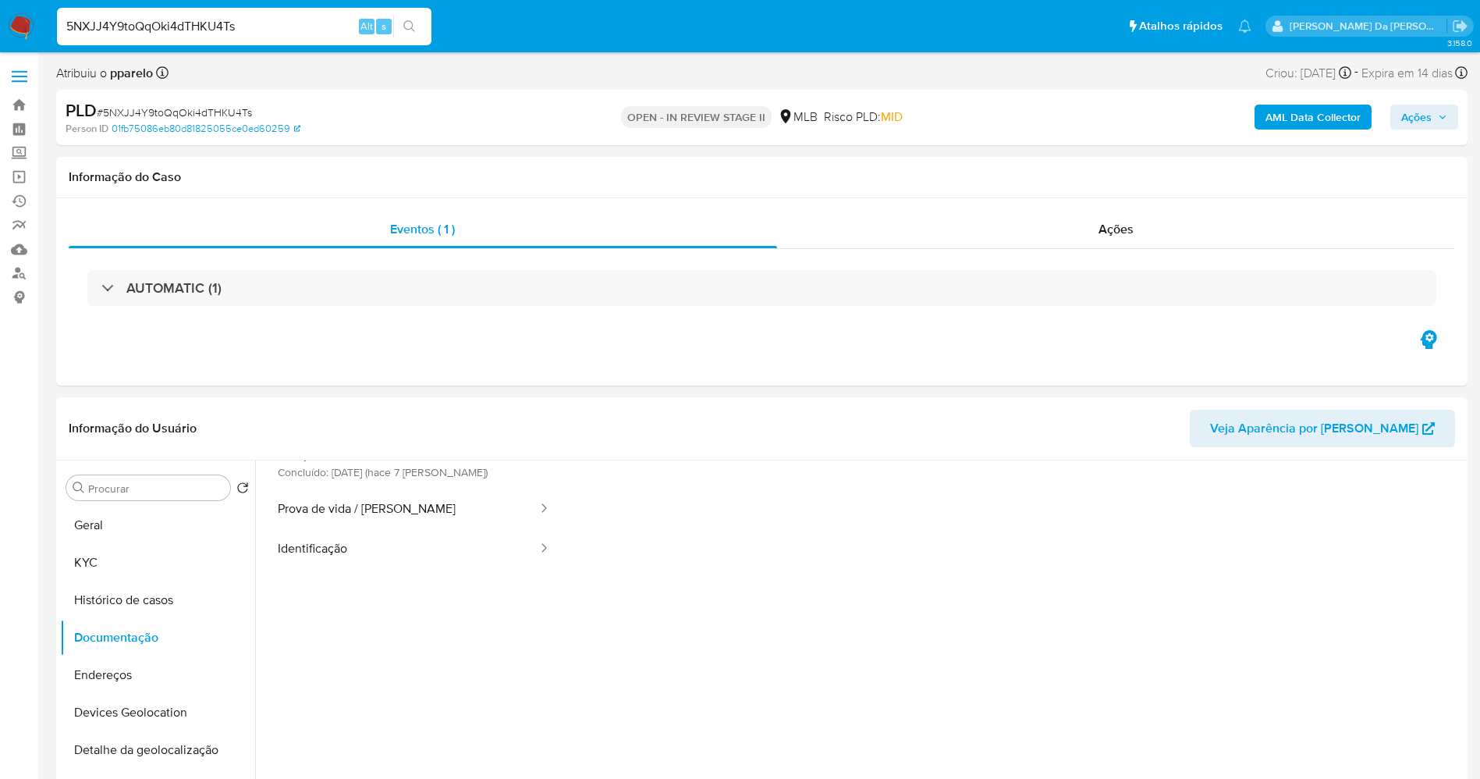
scroll to position [117, 0]
click at [421, 476] on button "Prova de vida / [PERSON_NAME]" at bounding box center [401, 473] width 275 height 40
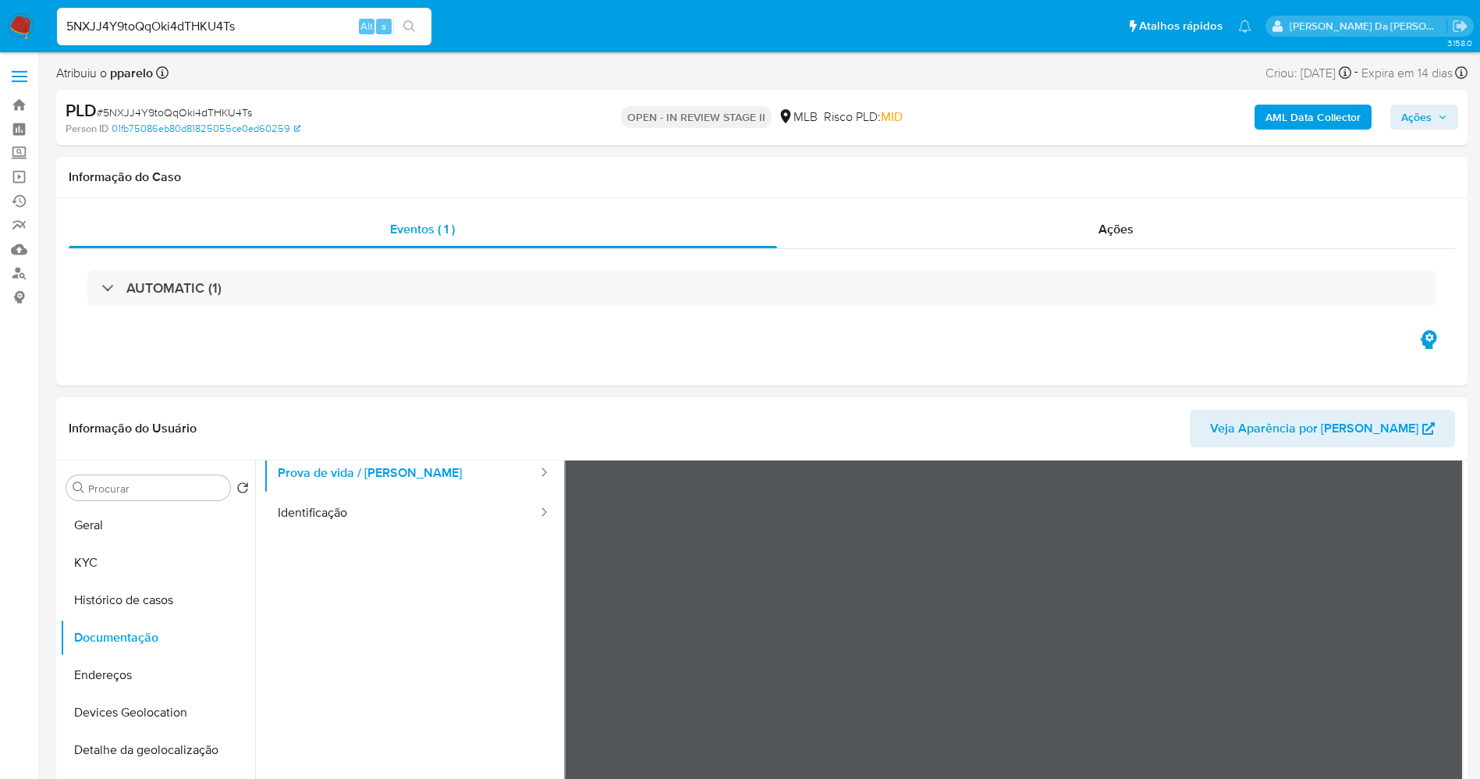
scroll to position [49, 0]
click at [314, 32] on input "5NXJJ4Y9toQqOki4dTHKU4Ts" at bounding box center [244, 26] width 374 height 20
paste input "8ValxFUDWe87kLJ4dtgcJkIt"
type input "8ValxFUDWe87kLJ4dtgcJkIt"
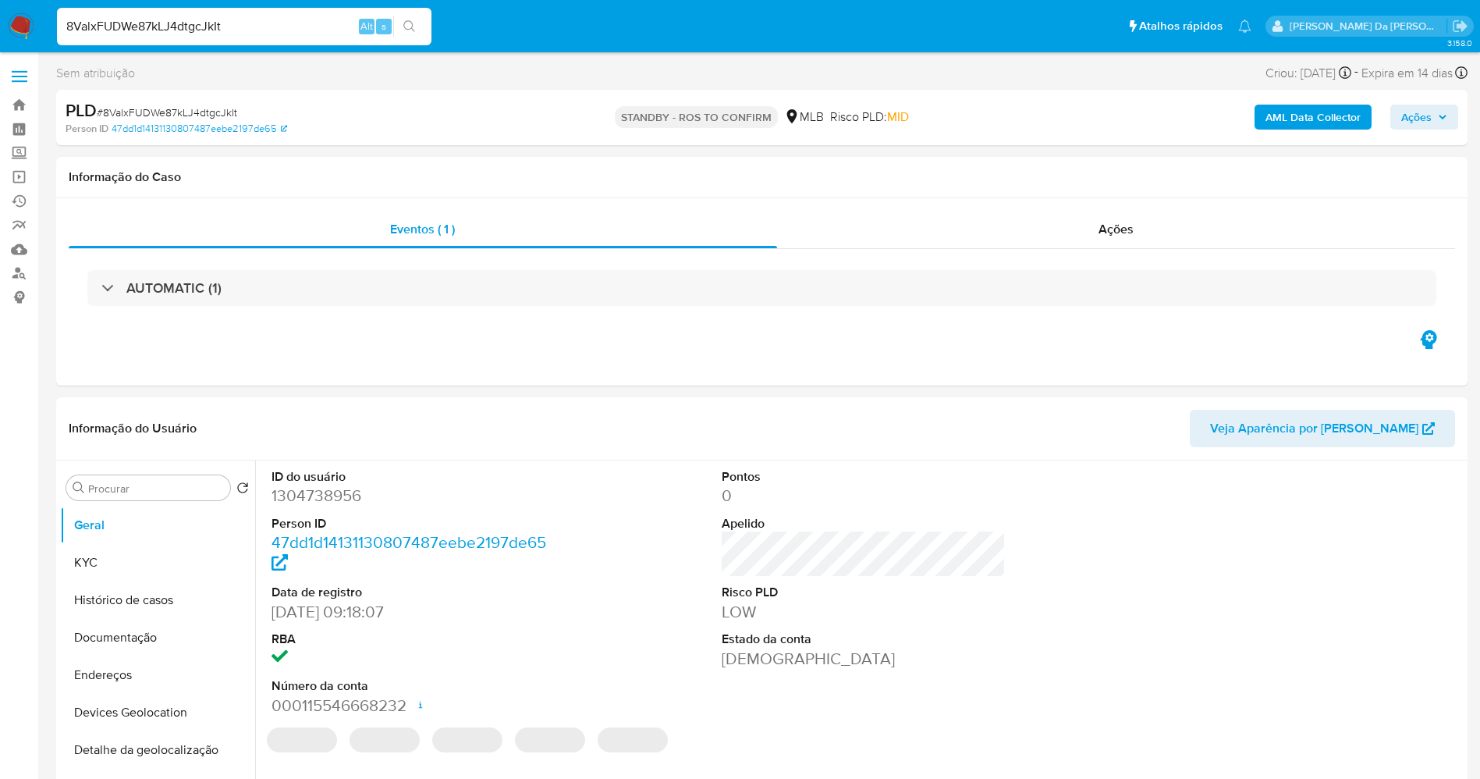
select select "10"
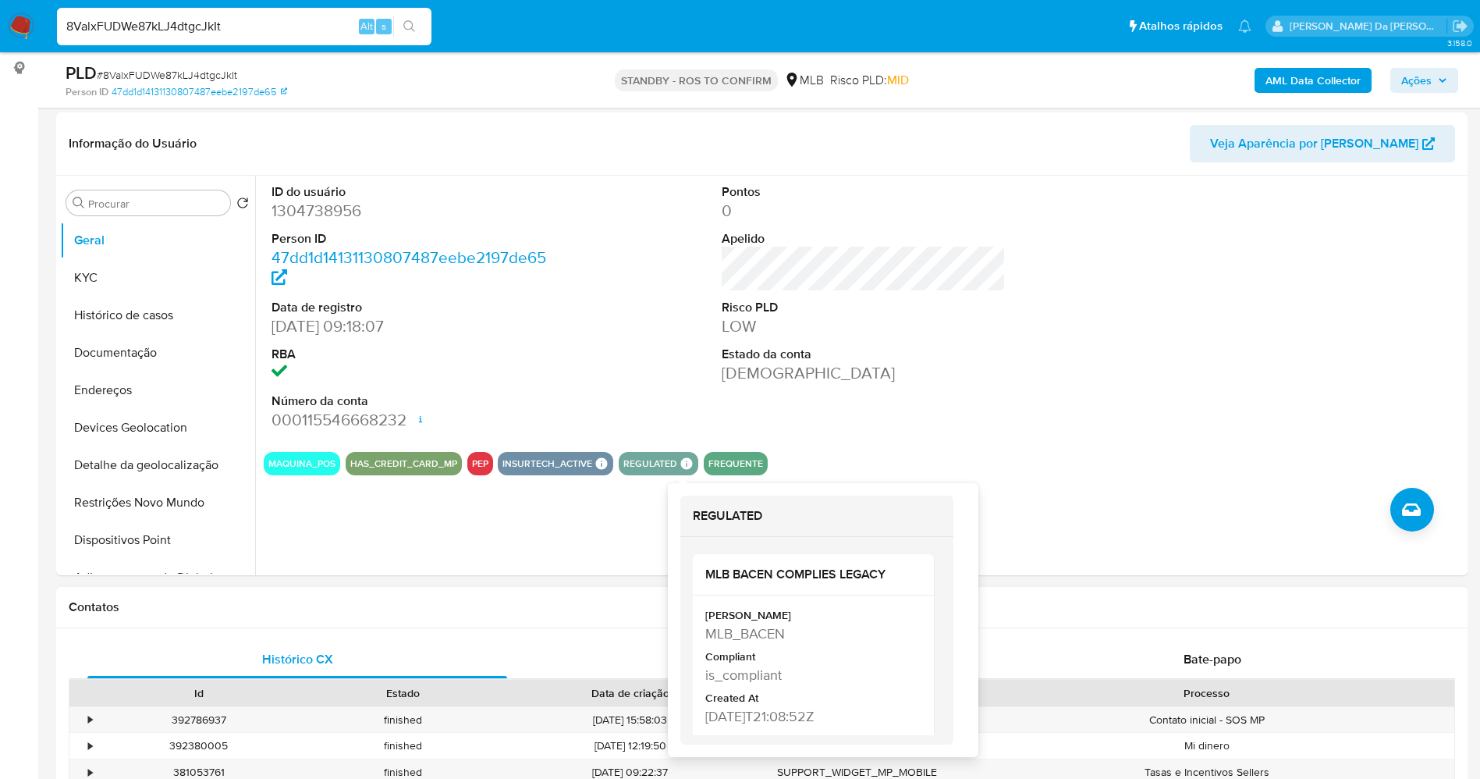
scroll to position [351, 0]
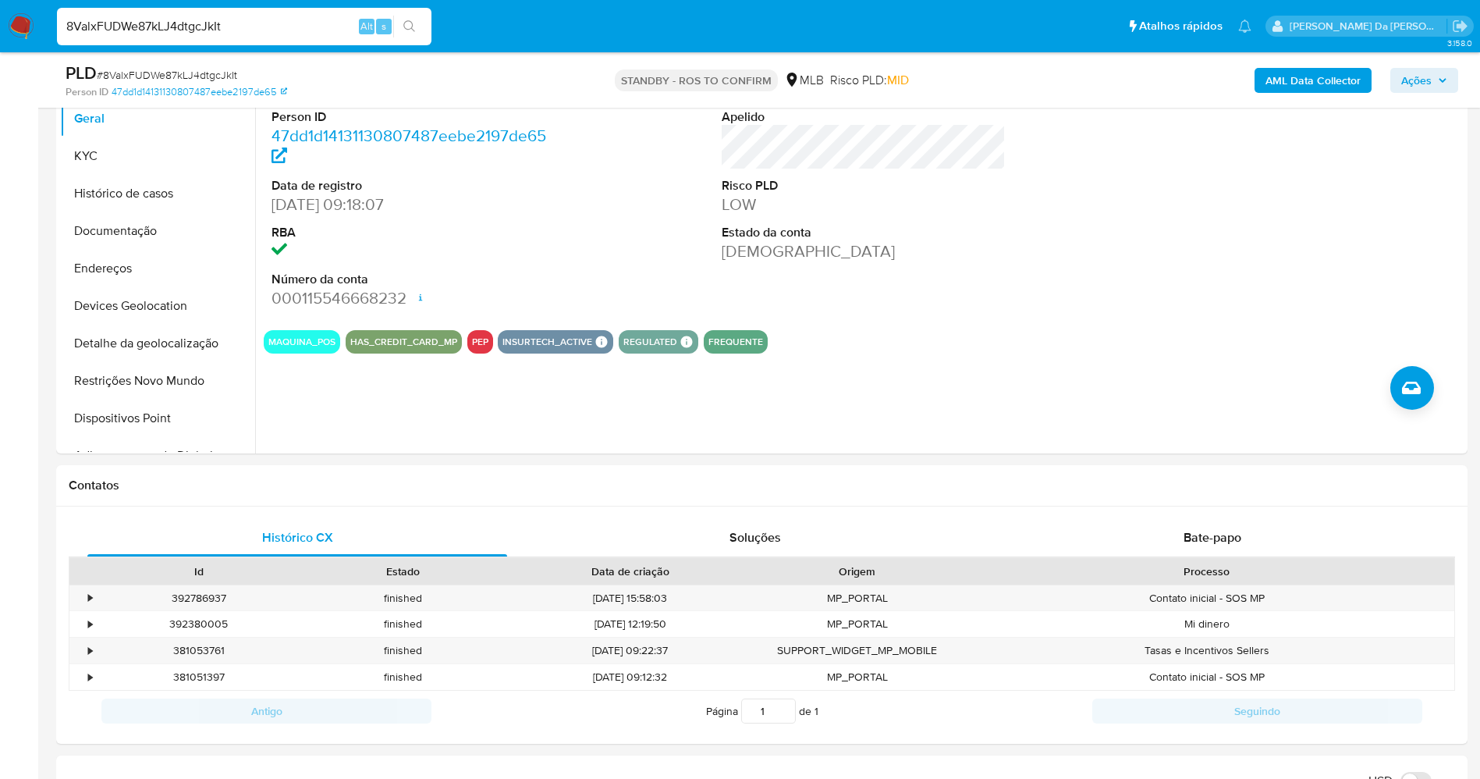
click at [292, 27] on input "8ValxFUDWe87kLJ4dtgcJkIt" at bounding box center [244, 26] width 374 height 20
paste input "LZ5rOXbyLGEzDj1L8HlWBZsj"
type input "LZ5rOXbyLGEzDj1L8HlWBZsj"
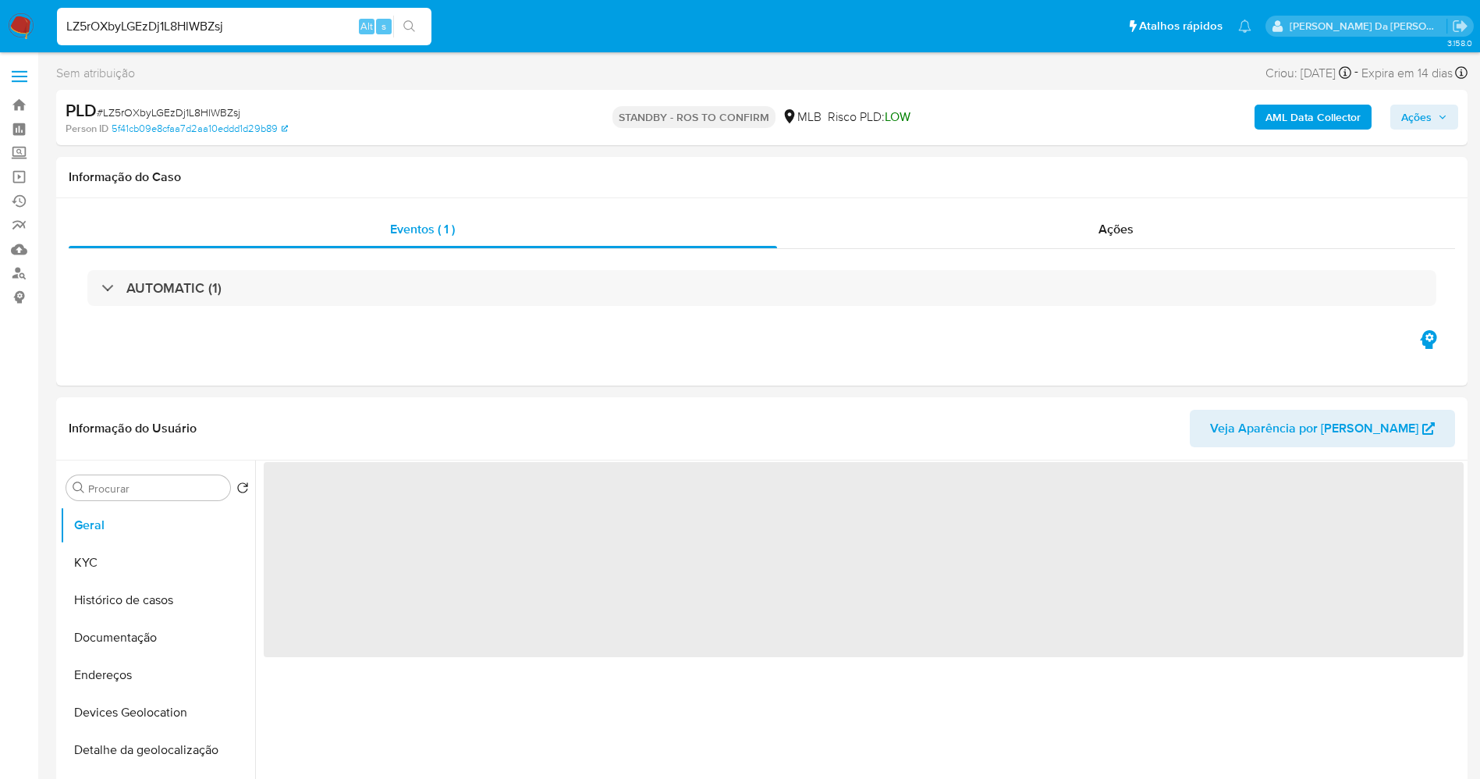
select select "10"
